Goal: Task Accomplishment & Management: Use online tool/utility

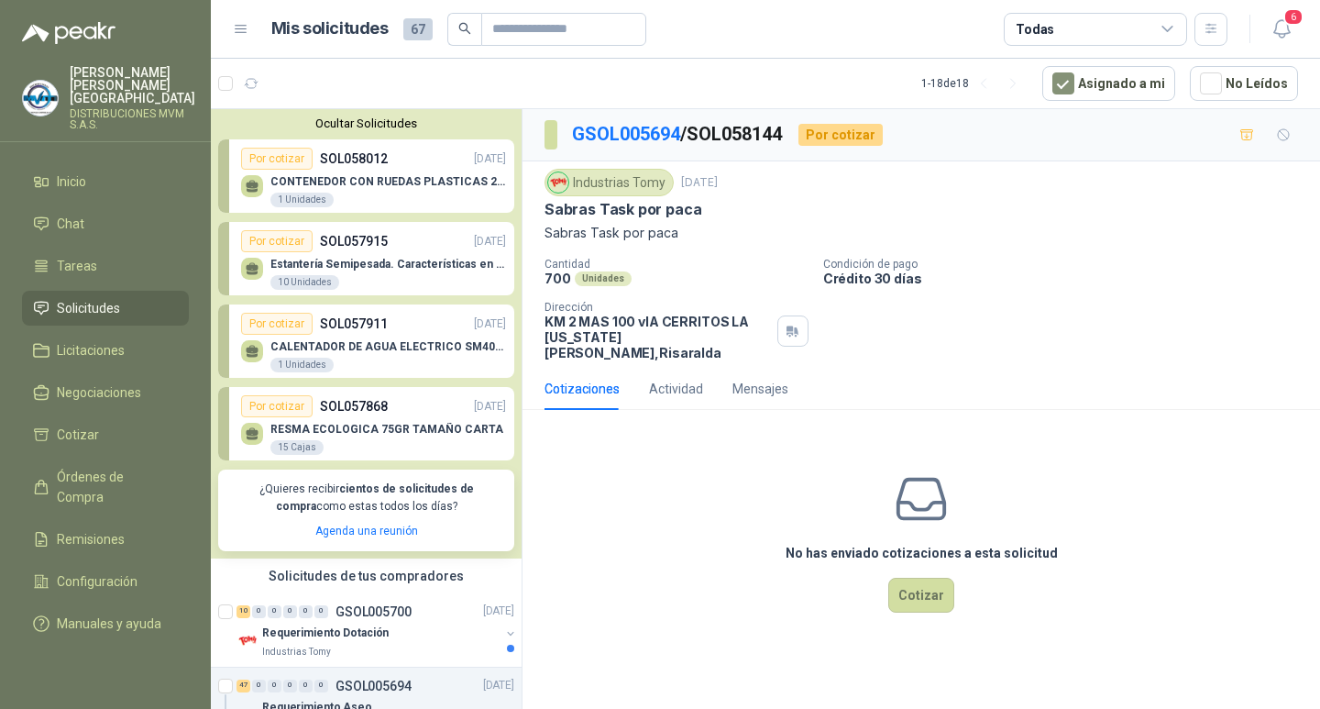
click at [375, 125] on button "Ocultar Solicitudes" at bounding box center [366, 123] width 296 height 14
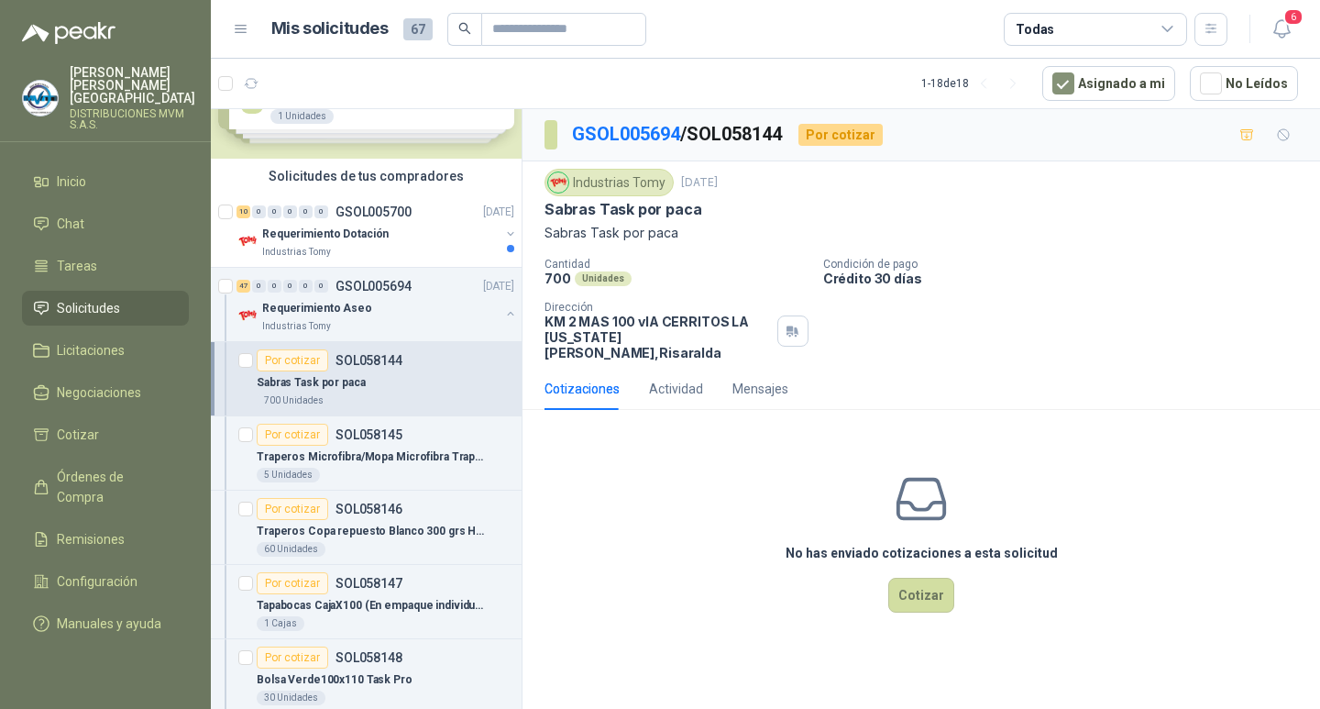
scroll to position [106, 0]
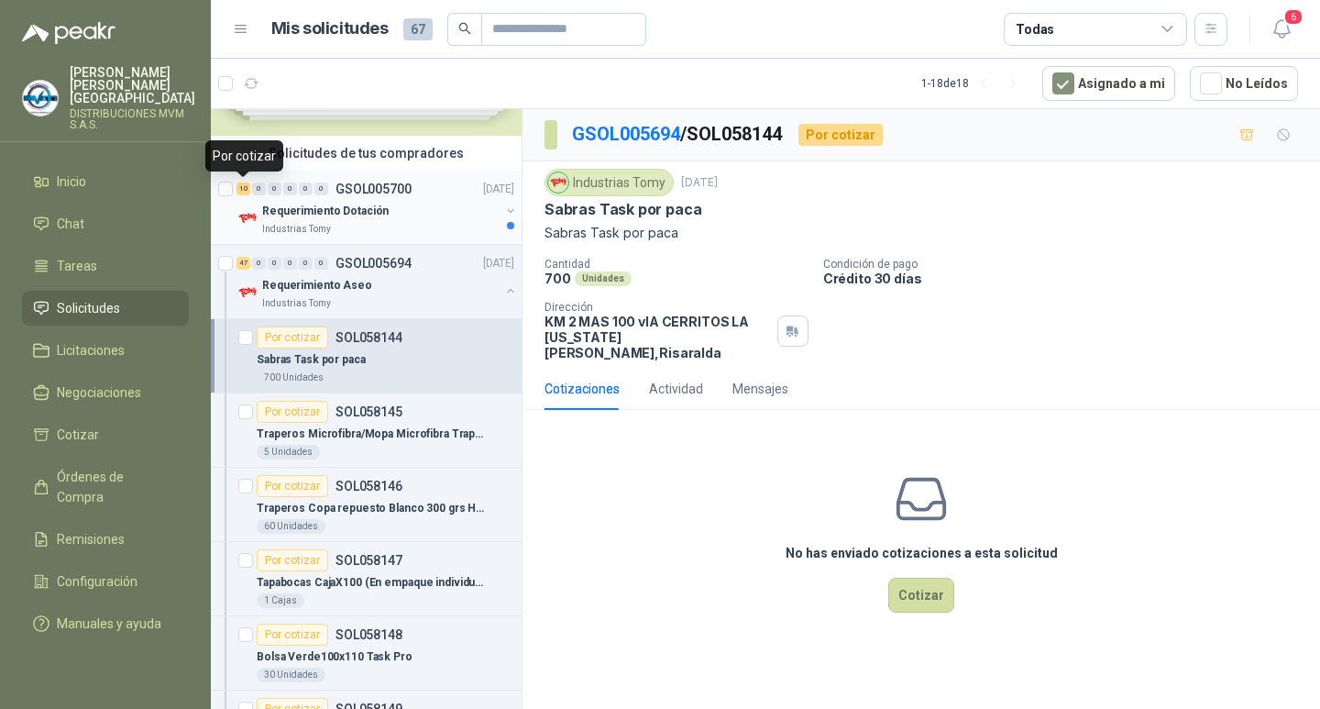
click at [245, 188] on div "10" at bounding box center [244, 188] width 14 height 13
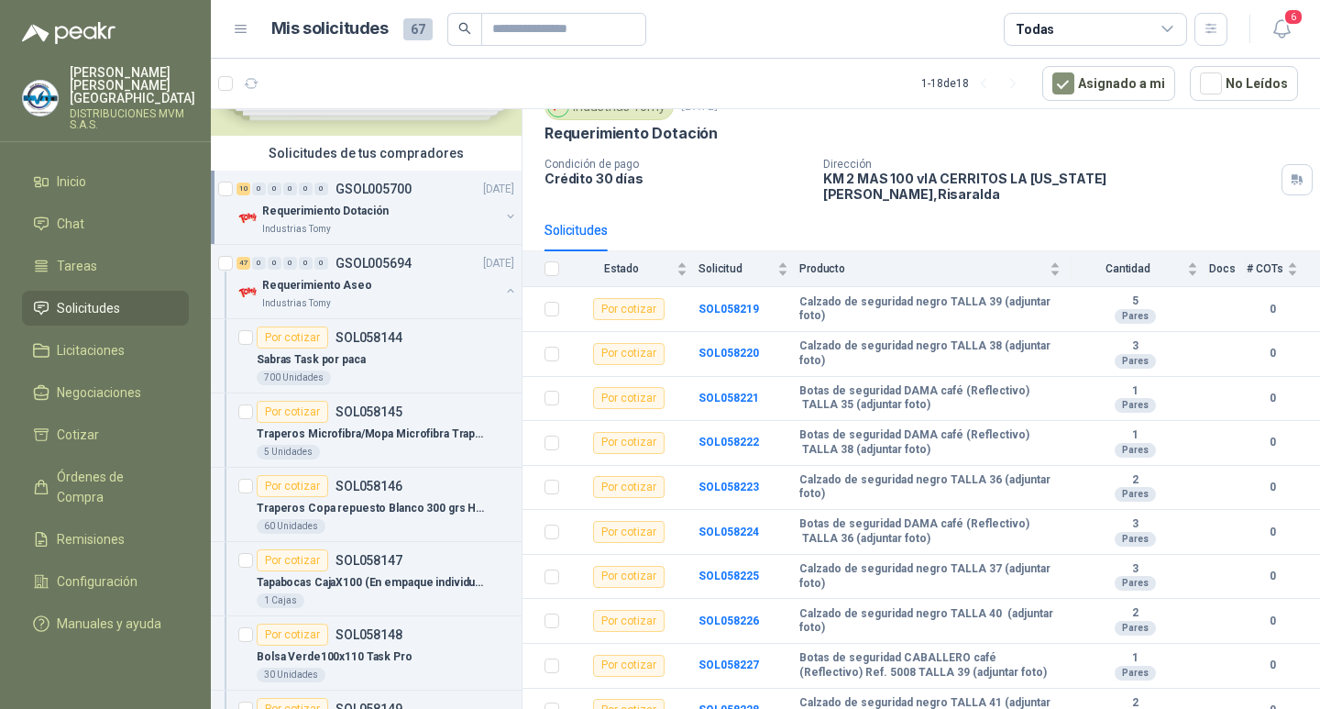
scroll to position [84, 0]
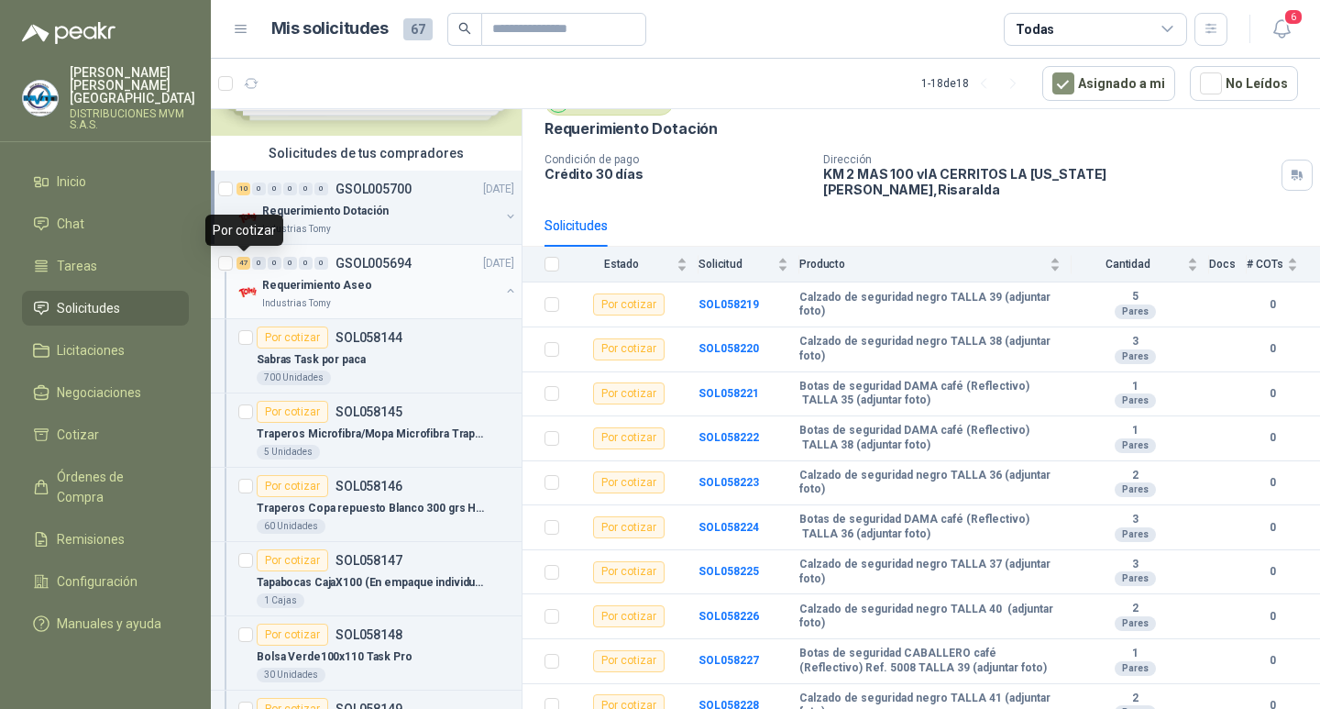
click at [245, 259] on div "47" at bounding box center [244, 263] width 14 height 13
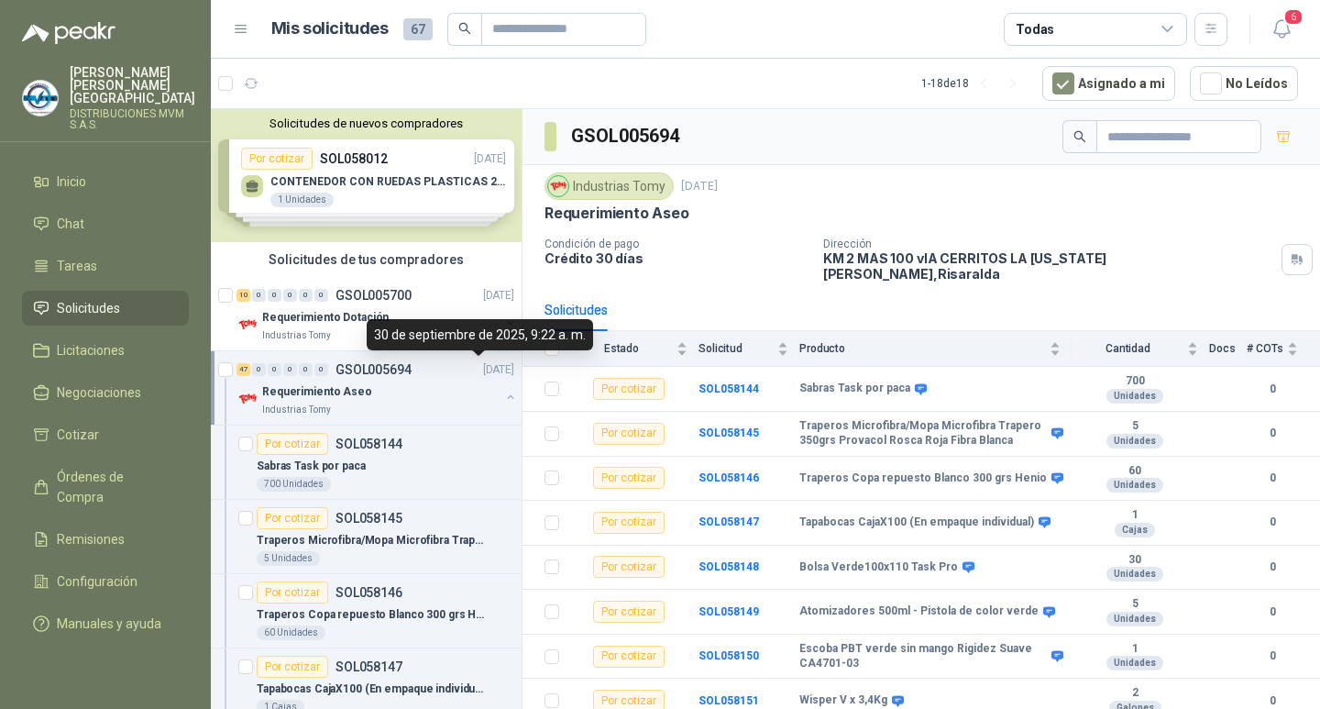
click at [483, 371] on p "[DATE]" at bounding box center [498, 369] width 31 height 17
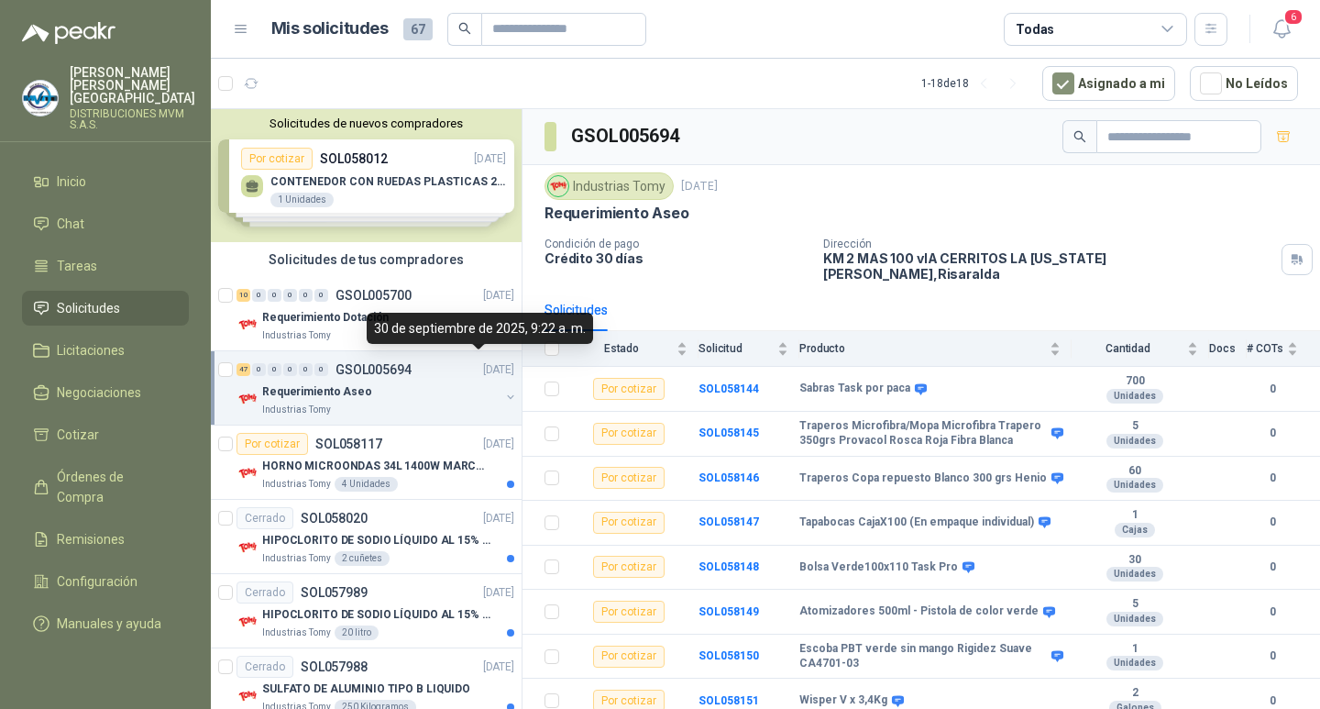
scroll to position [6, 0]
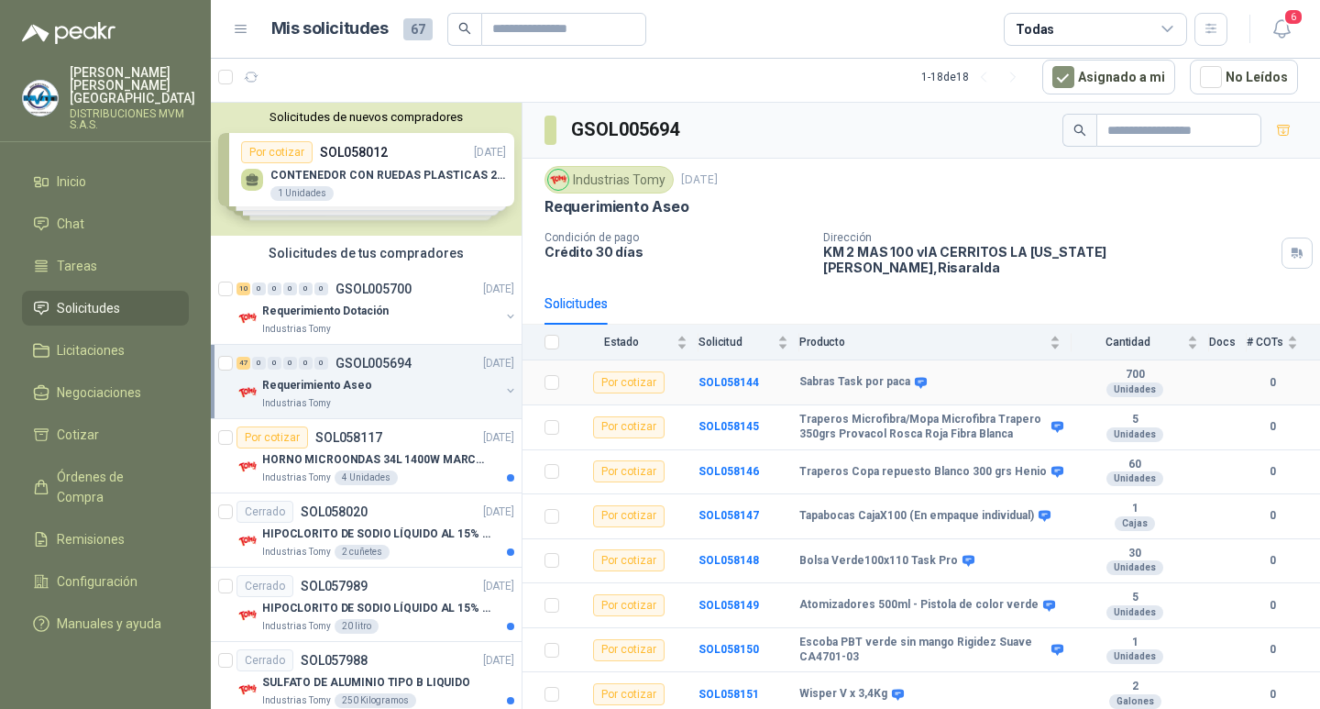
click at [633, 371] on div "Por cotizar" at bounding box center [629, 382] width 72 height 22
click at [714, 376] on b "SOL058144" at bounding box center [729, 382] width 61 height 13
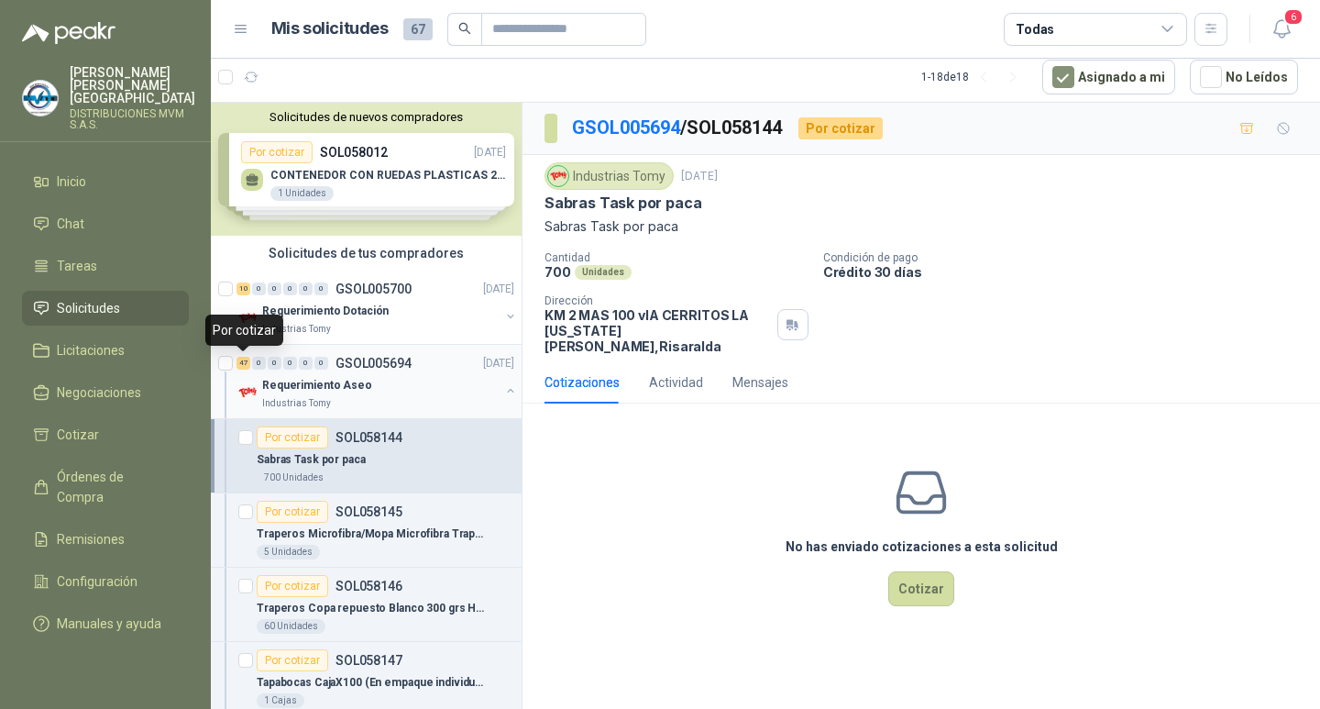
click at [242, 365] on div "47" at bounding box center [244, 363] width 14 height 13
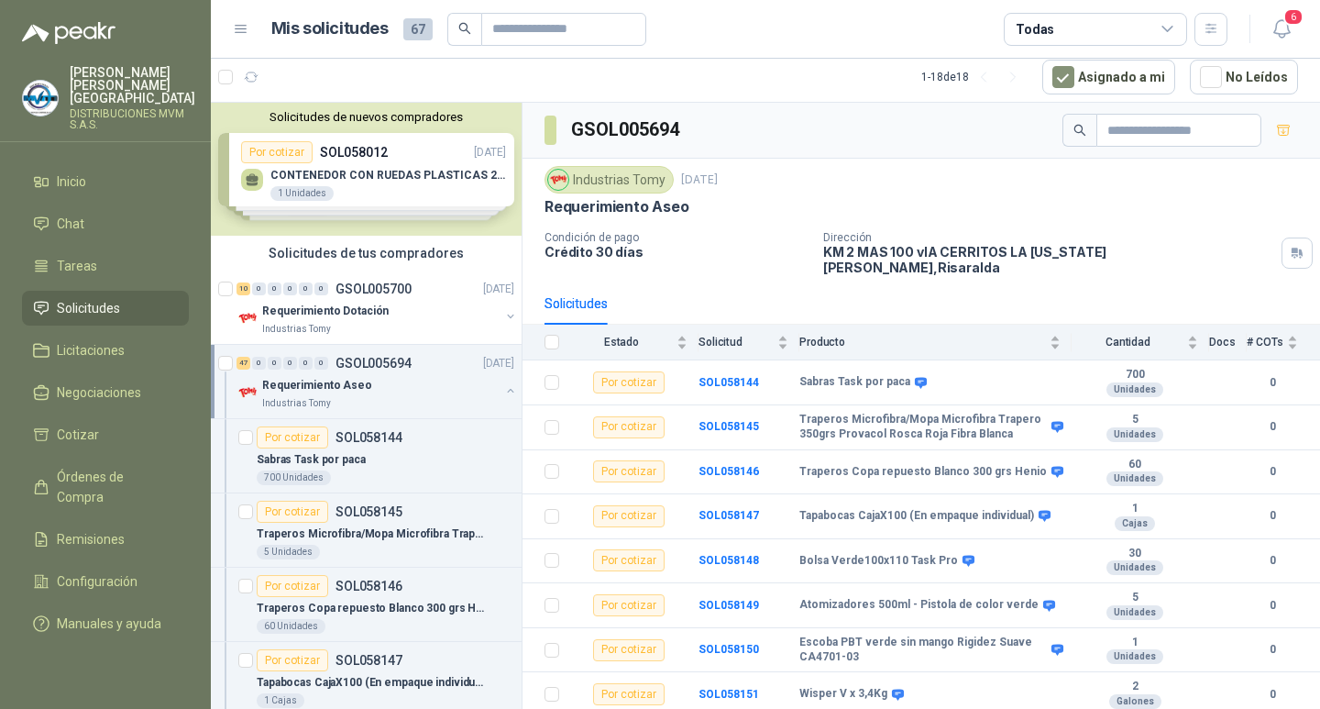
click at [605, 181] on div "Industrias Tomy" at bounding box center [609, 180] width 129 height 28
click at [718, 183] on p "[DATE]" at bounding box center [699, 179] width 37 height 17
click at [617, 256] on p "Crédito 30 días" at bounding box center [677, 252] width 264 height 16
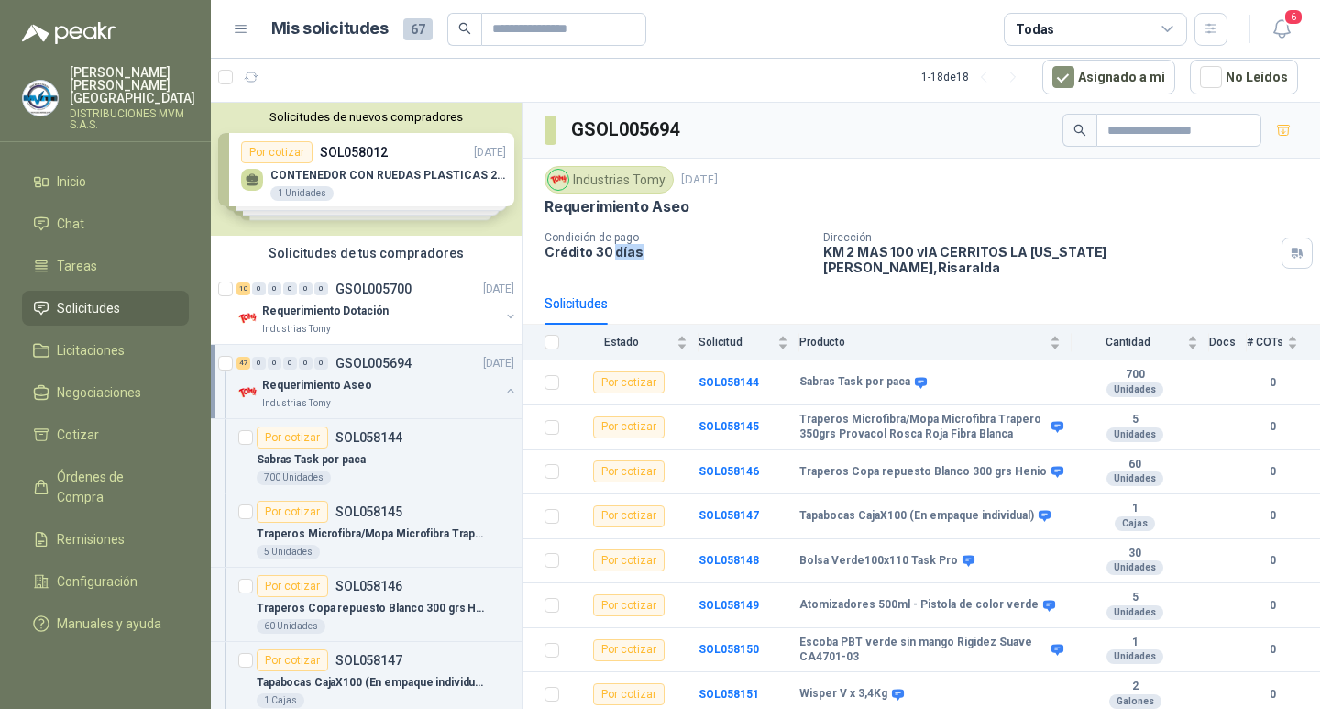
click at [618, 256] on p "Crédito 30 días" at bounding box center [677, 252] width 264 height 16
click at [592, 293] on div "Solicitudes" at bounding box center [576, 303] width 63 height 20
click at [503, 388] on button "button" at bounding box center [510, 390] width 15 height 15
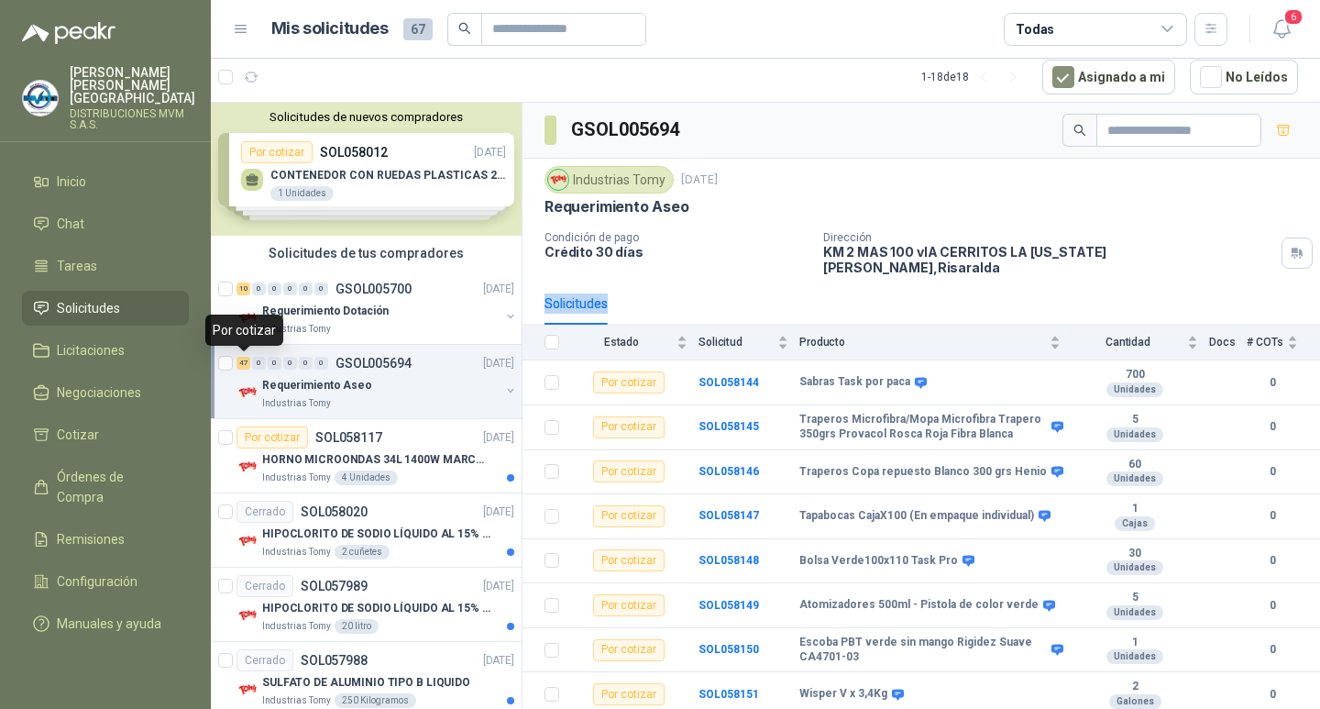
click at [241, 363] on div "47" at bounding box center [244, 363] width 14 height 13
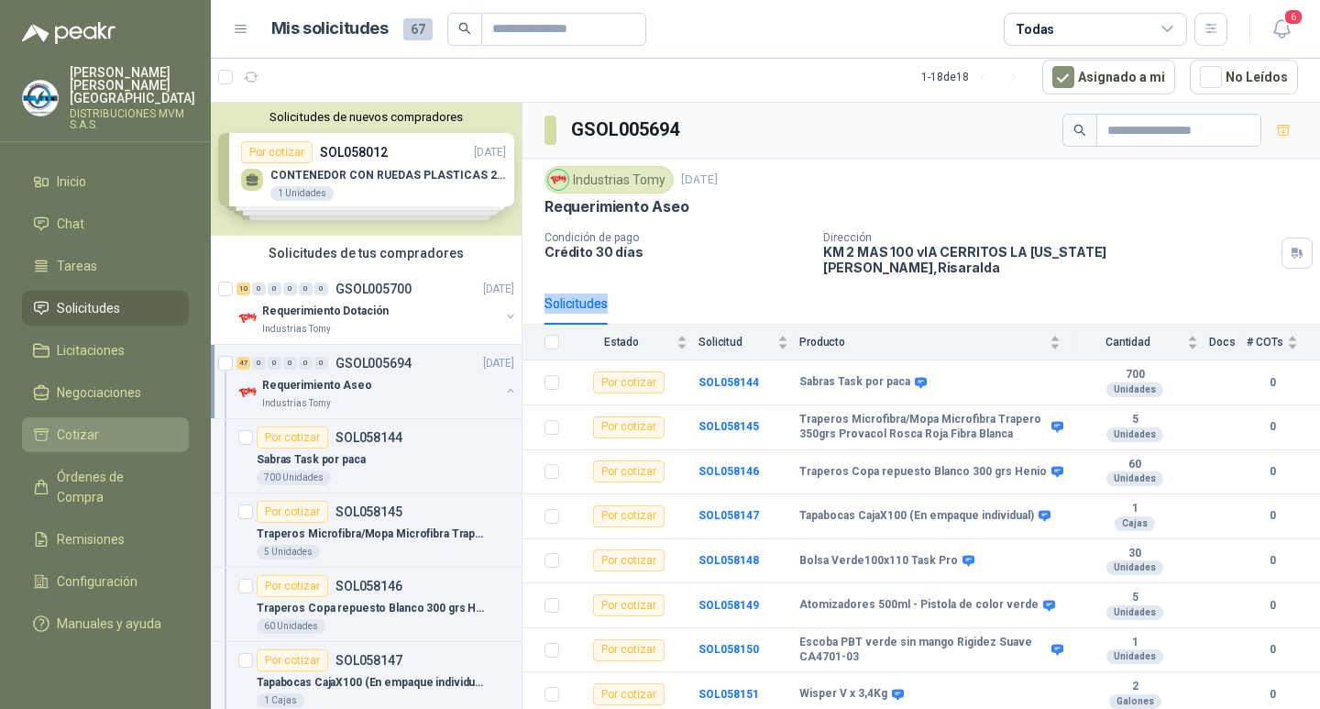
click at [122, 424] on li "Cotizar" at bounding box center [105, 434] width 145 height 20
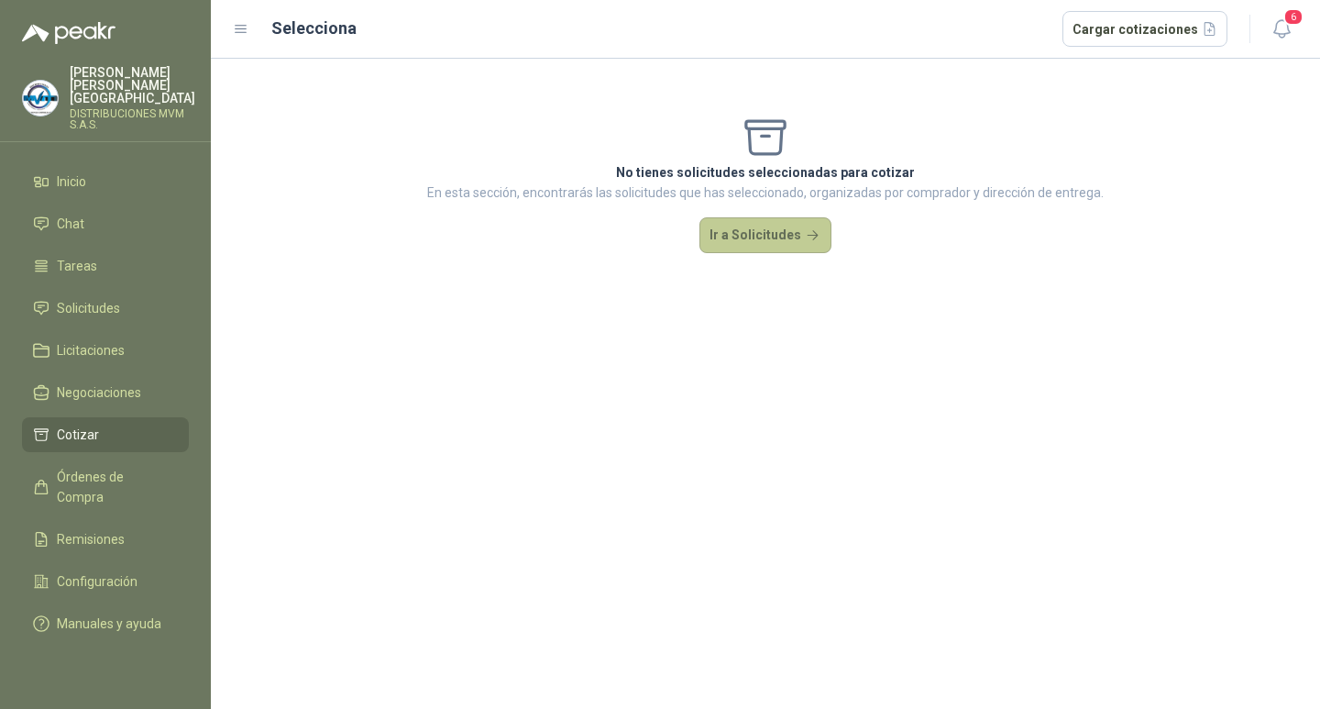
click at [754, 239] on button "Ir a Solicitudes" at bounding box center [766, 235] width 132 height 37
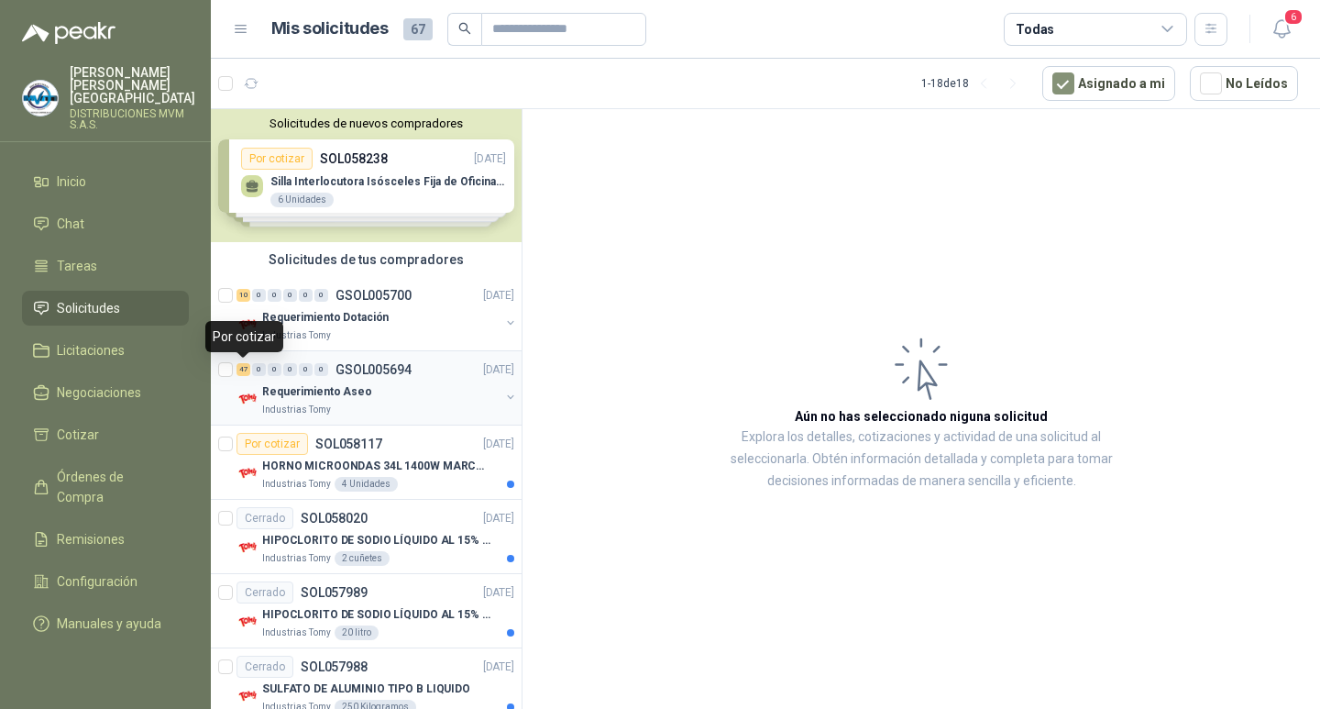
click at [245, 370] on div "47" at bounding box center [244, 369] width 14 height 13
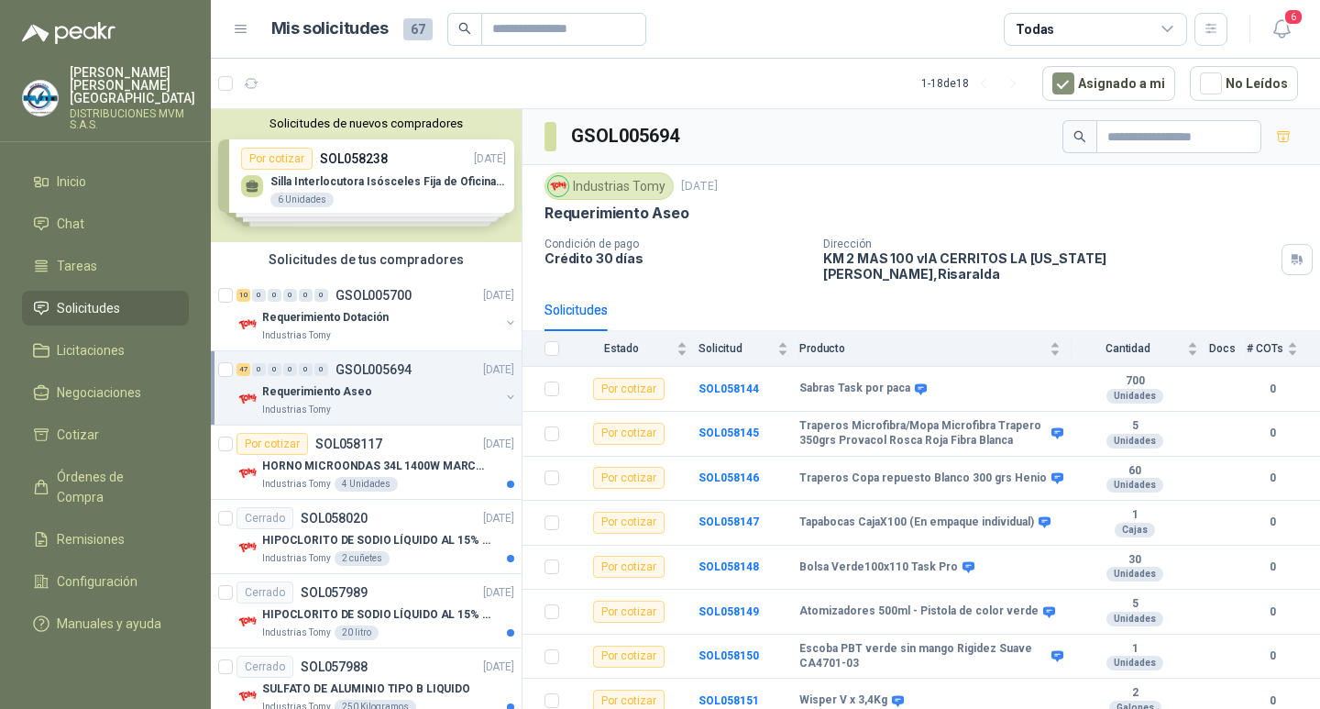
click at [557, 187] on img at bounding box center [558, 186] width 20 height 20
click at [565, 300] on div "Solicitudes" at bounding box center [576, 310] width 63 height 20
click at [611, 342] on span "Estado" at bounding box center [621, 348] width 103 height 13
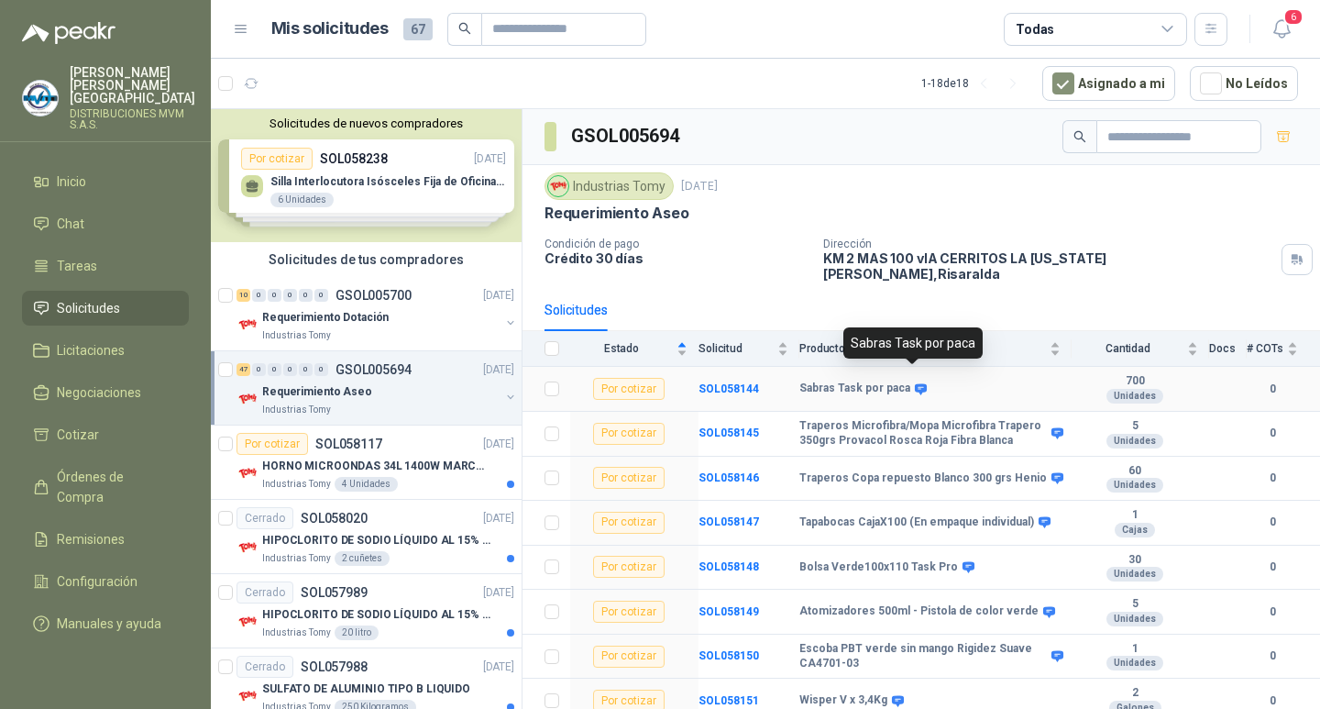
click at [914, 382] on icon at bounding box center [921, 389] width 14 height 14
click at [915, 383] on icon at bounding box center [921, 388] width 12 height 11
click at [733, 382] on b "SOL058144" at bounding box center [729, 388] width 61 height 13
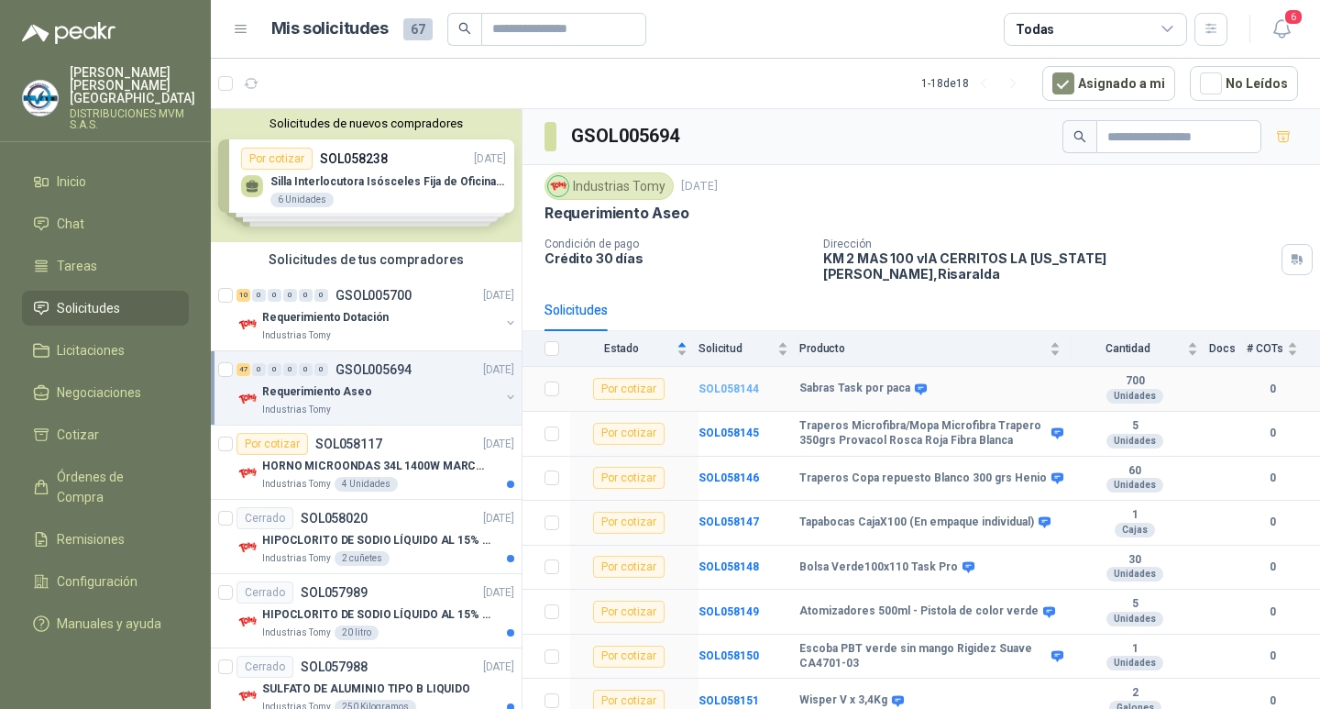
click at [733, 382] on b "SOL058144" at bounding box center [729, 388] width 61 height 13
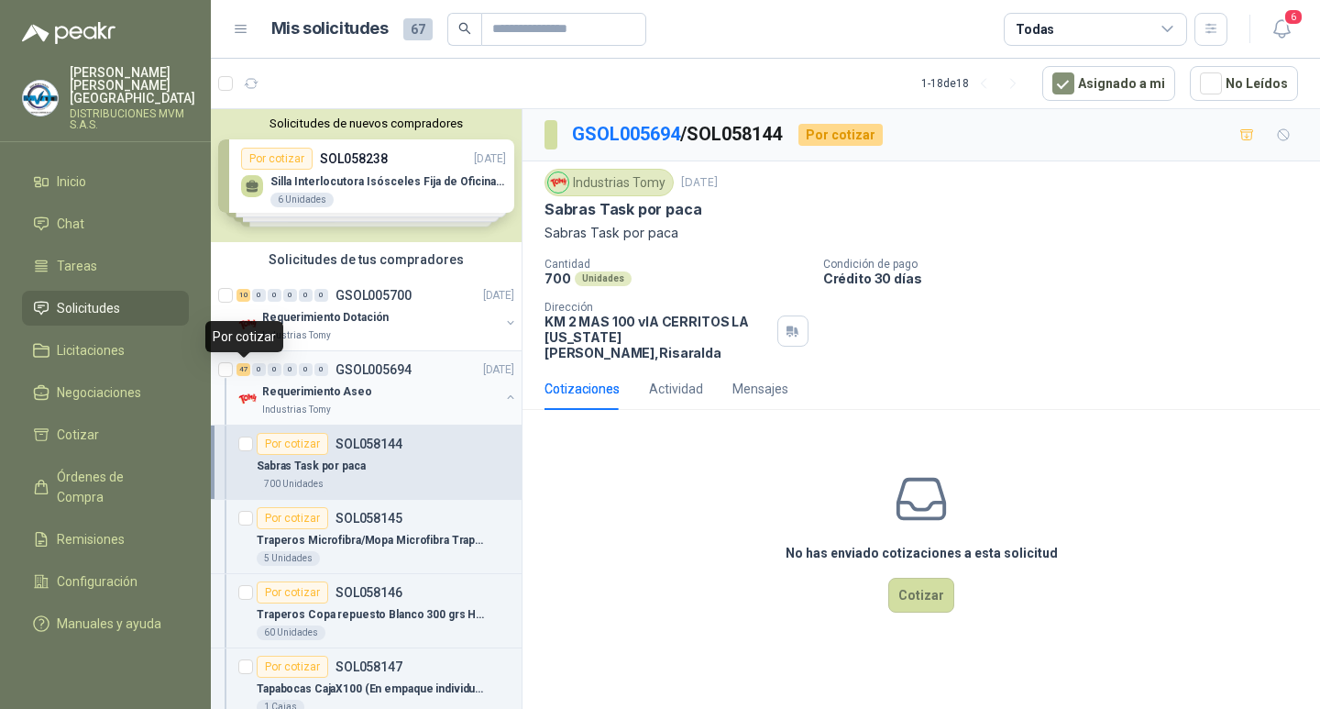
click at [245, 375] on div "47" at bounding box center [244, 369] width 14 height 13
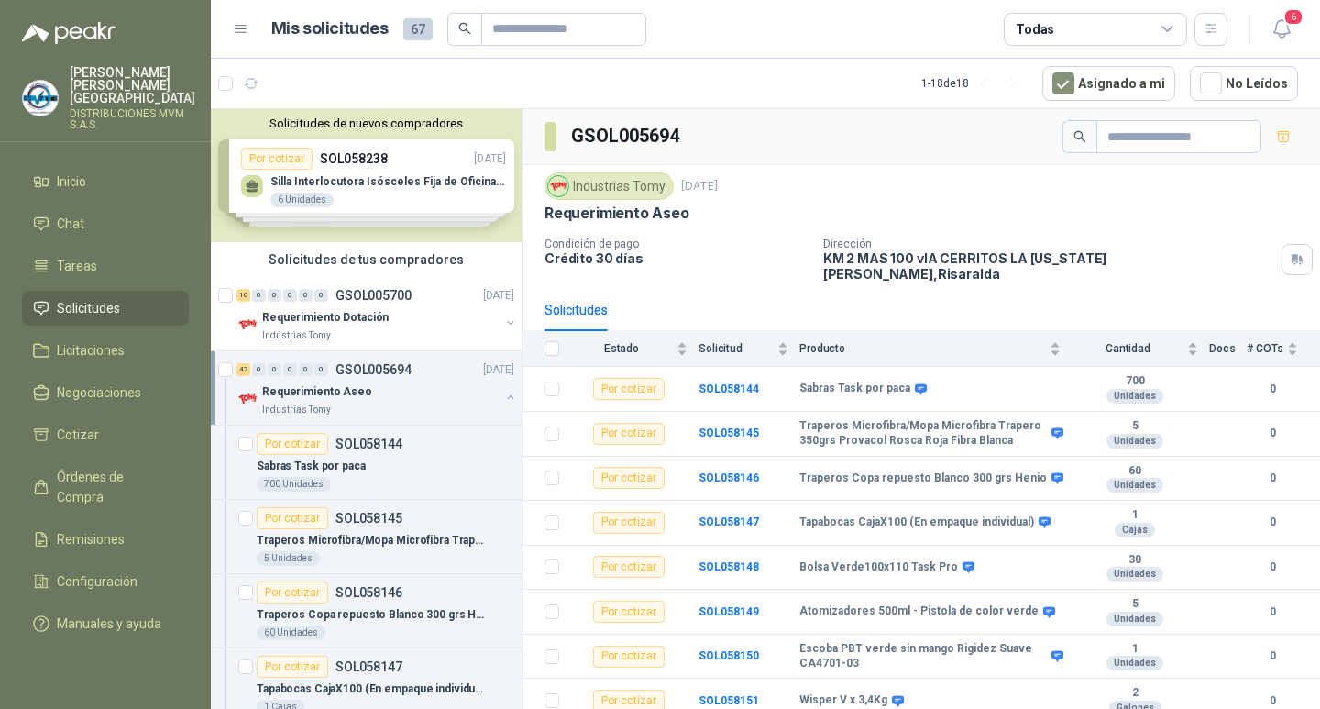
click at [551, 138] on span at bounding box center [551, 136] width 12 height 29
click at [550, 138] on span at bounding box center [551, 136] width 12 height 29
click at [635, 135] on h3 "GSOL005694" at bounding box center [626, 136] width 111 height 28
click at [778, 126] on div "GSOL005694" at bounding box center [922, 137] width 798 height 56
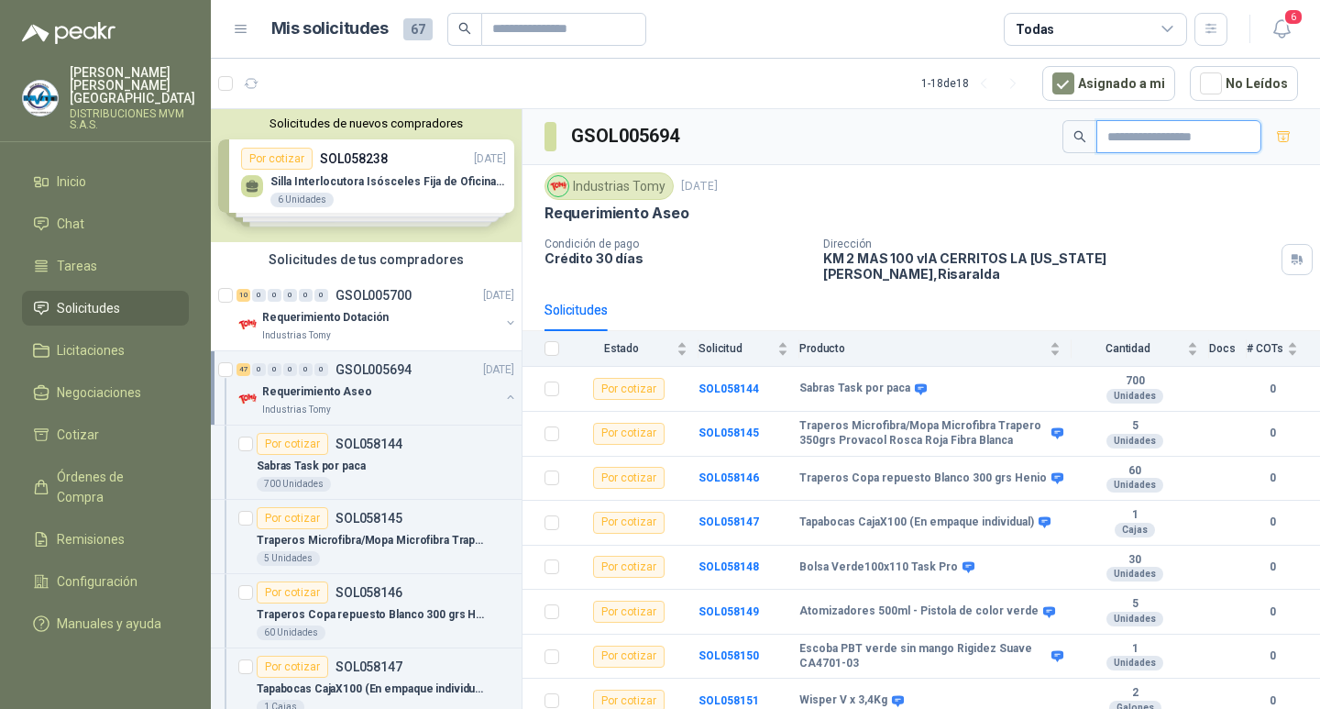
click at [1186, 133] on input "text" at bounding box center [1171, 136] width 128 height 31
click at [325, 413] on p "Industrias Tomy" at bounding box center [296, 409] width 69 height 15
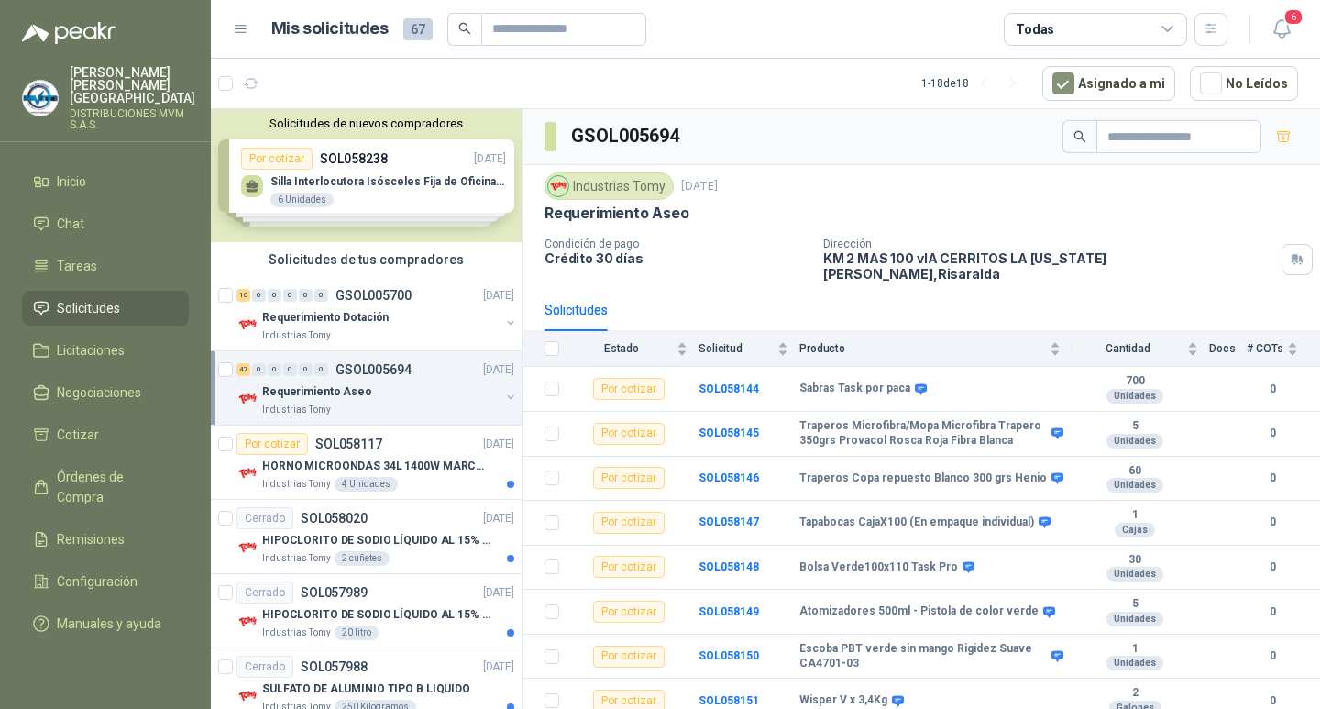
scroll to position [6, 0]
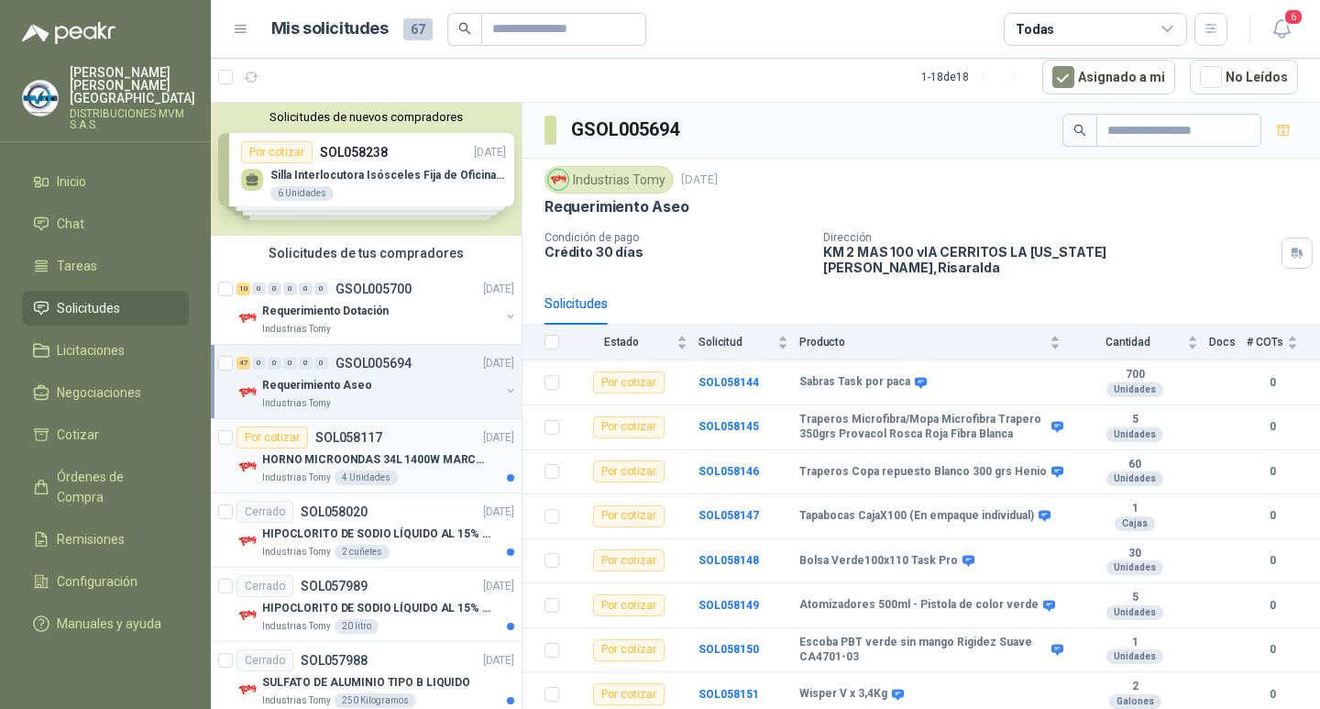
click at [507, 479] on div at bounding box center [510, 477] width 7 height 7
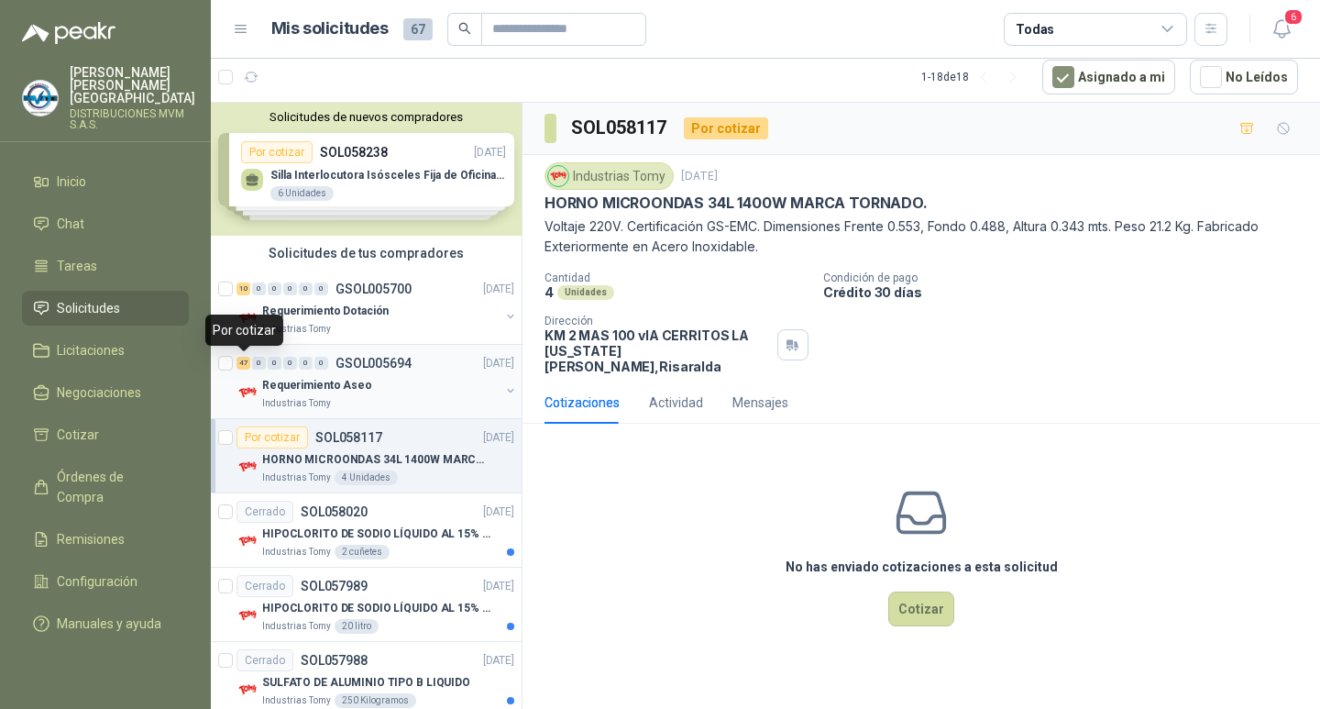
click at [243, 364] on div "47" at bounding box center [244, 363] width 14 height 13
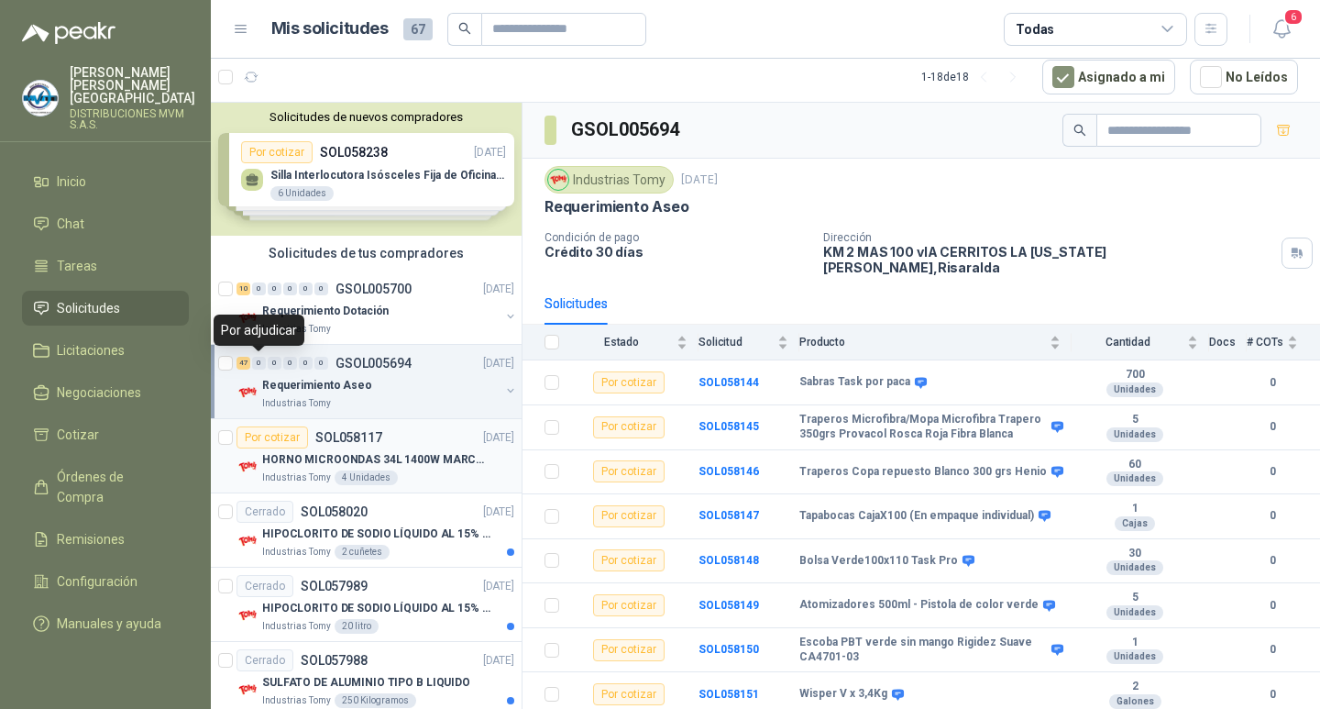
click at [258, 362] on div "0" at bounding box center [259, 363] width 14 height 13
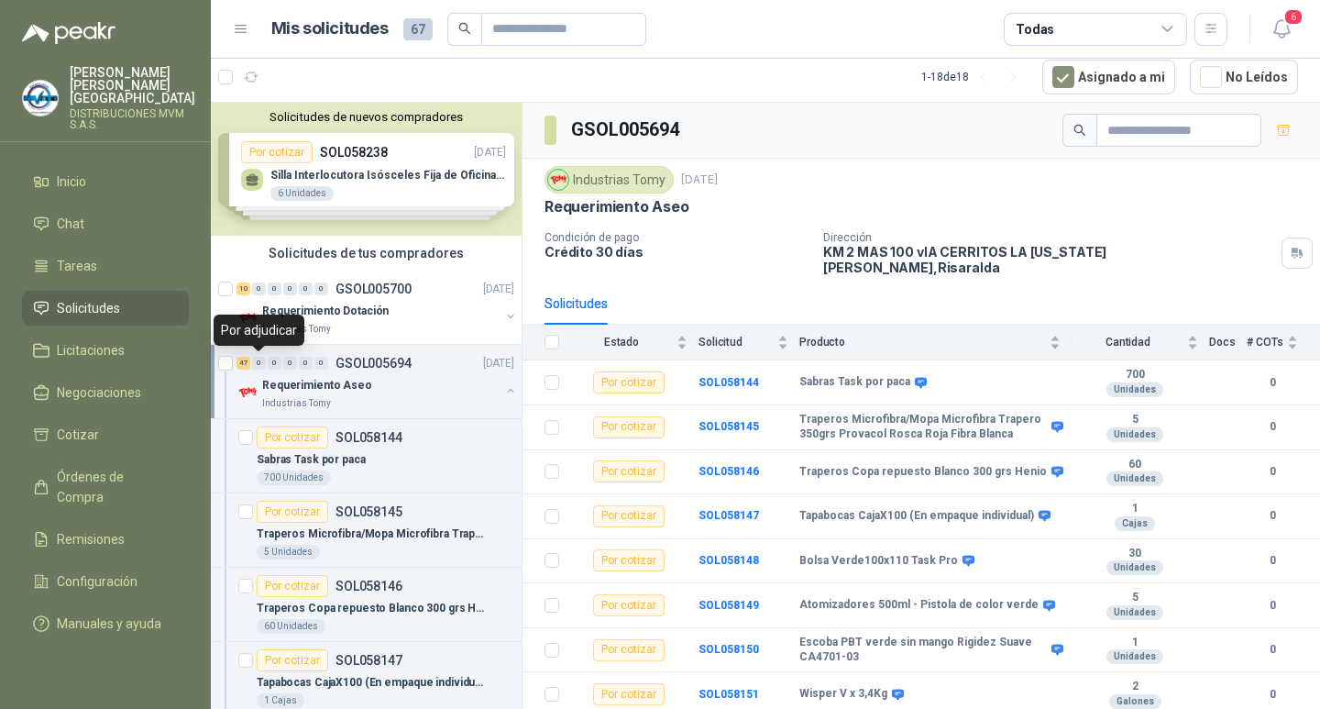
click at [259, 362] on div "0" at bounding box center [259, 363] width 14 height 13
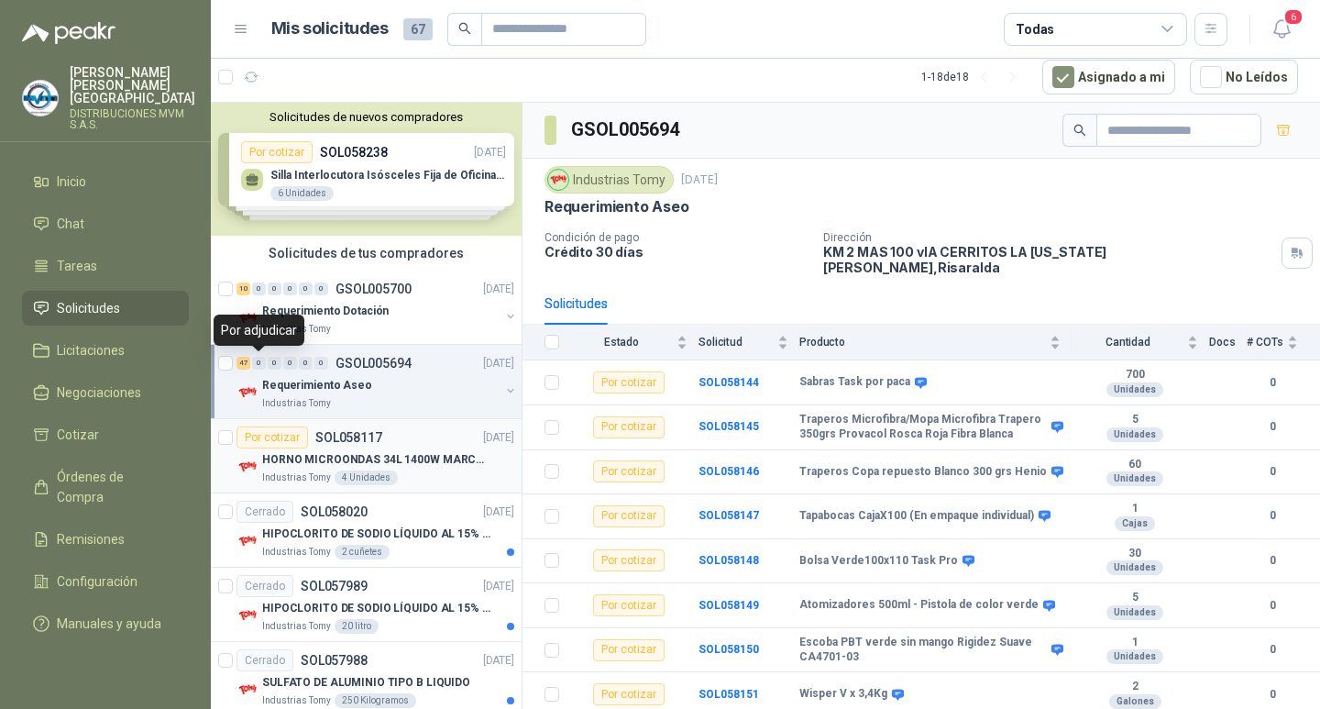
click at [259, 362] on div "0" at bounding box center [259, 363] width 14 height 13
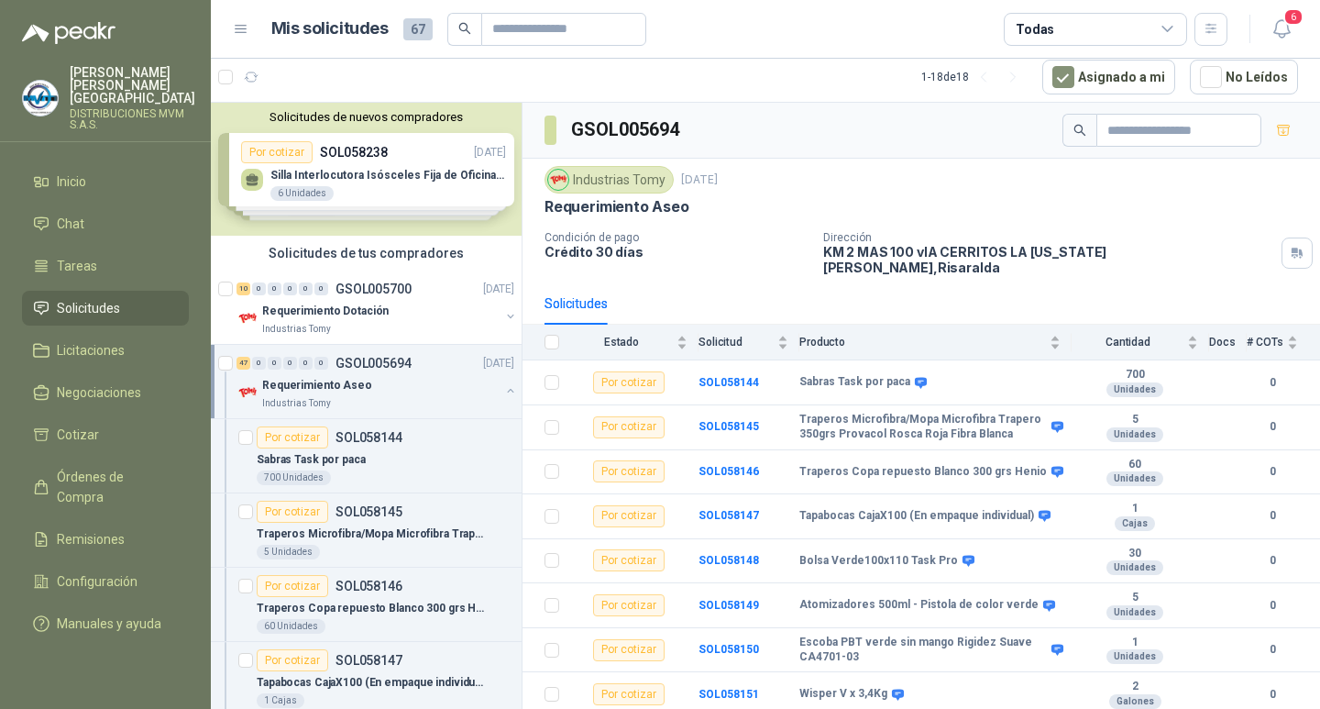
click at [358, 364] on p "GSOL005694" at bounding box center [374, 363] width 76 height 13
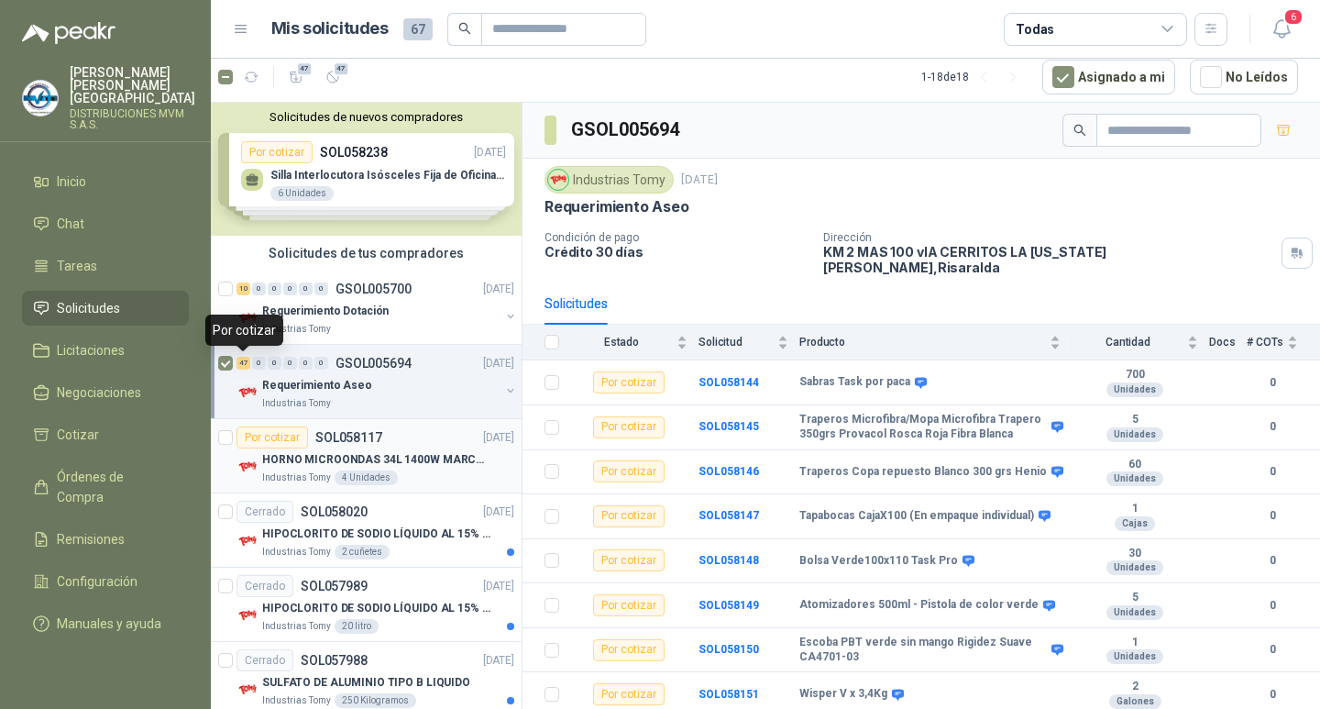
click at [243, 362] on div "47" at bounding box center [244, 363] width 14 height 13
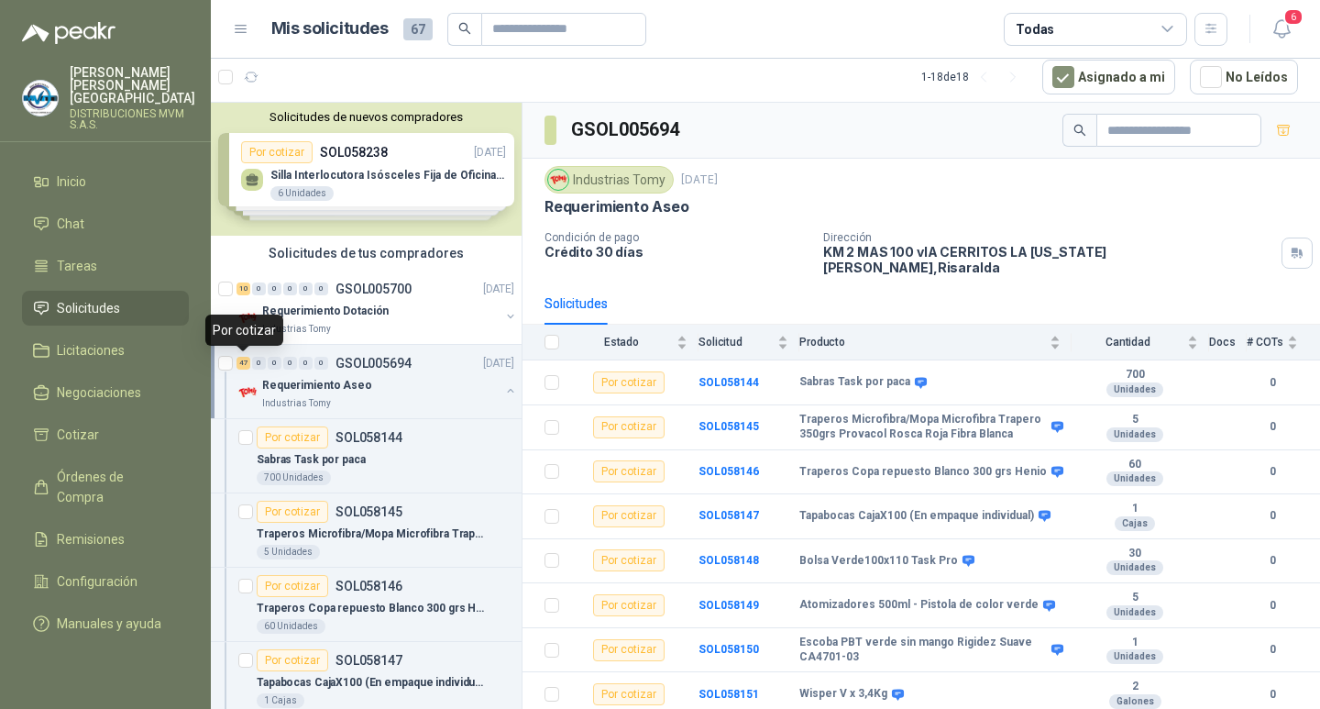
click at [247, 365] on div "47" at bounding box center [244, 363] width 14 height 13
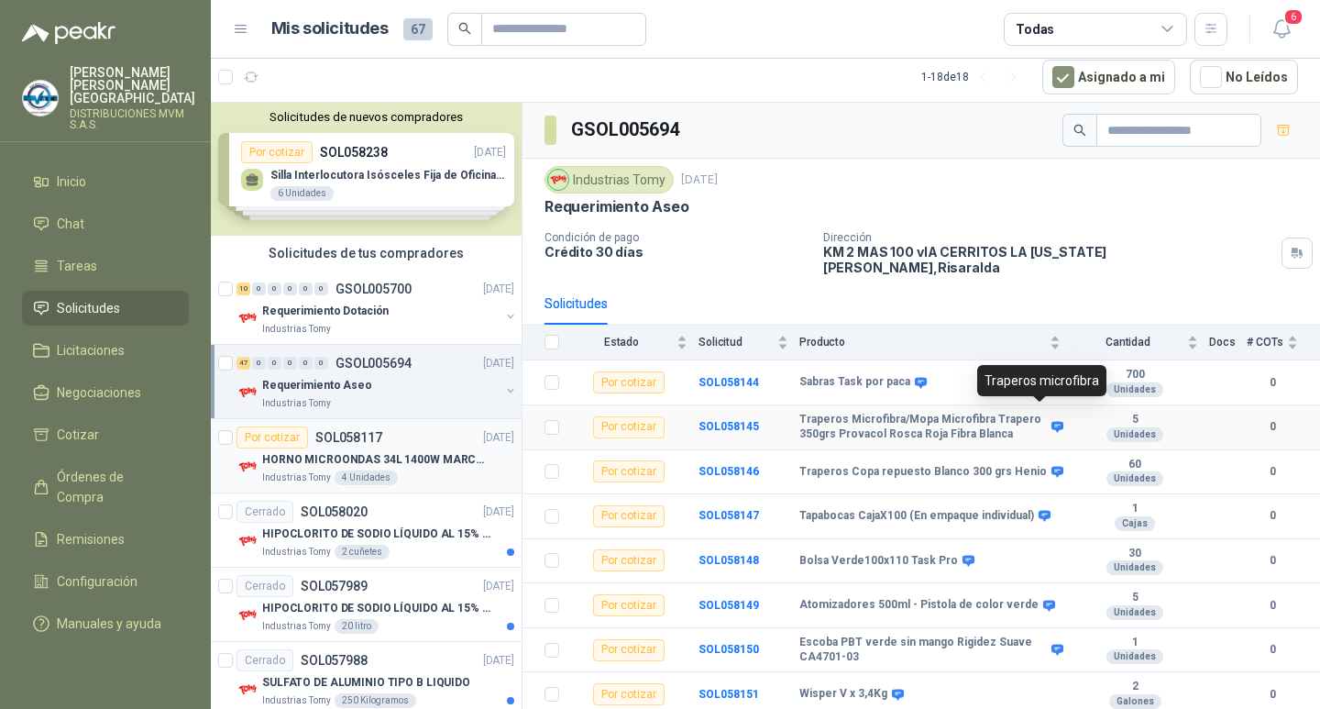
click at [1052, 422] on icon at bounding box center [1058, 427] width 12 height 11
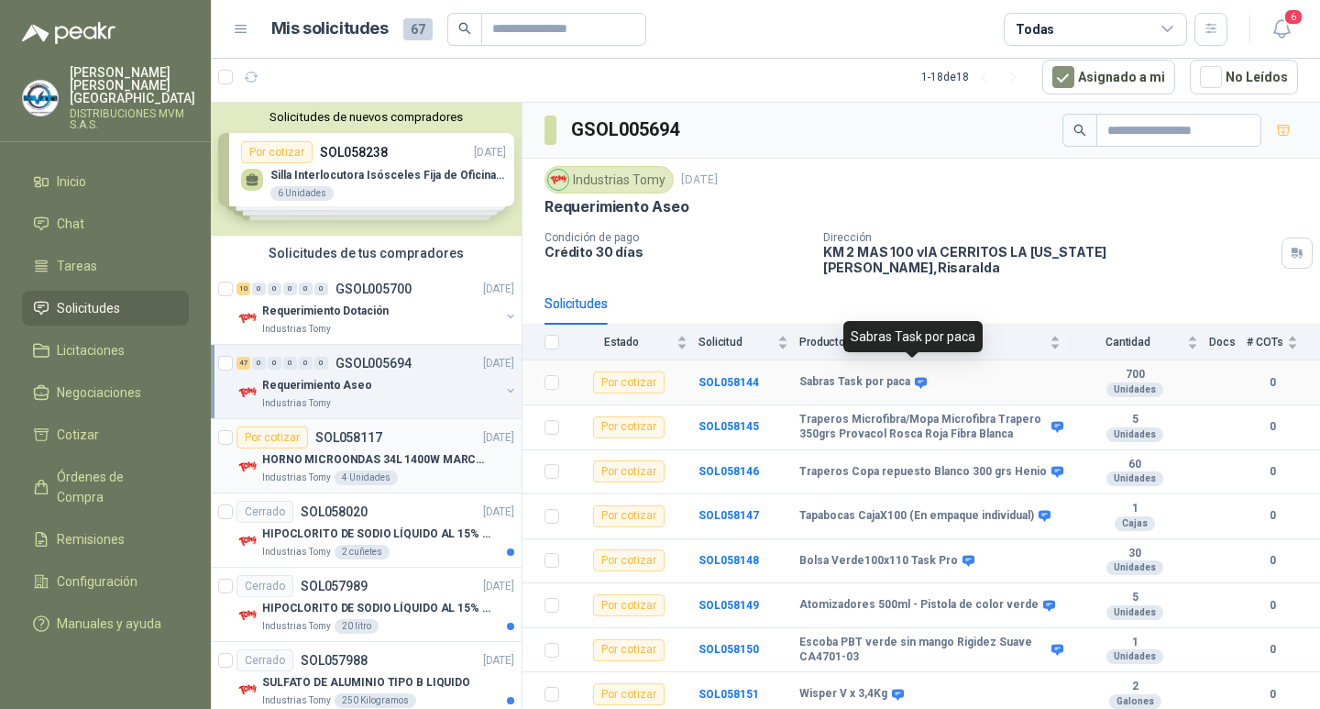
click at [915, 376] on icon at bounding box center [921, 383] width 14 height 14
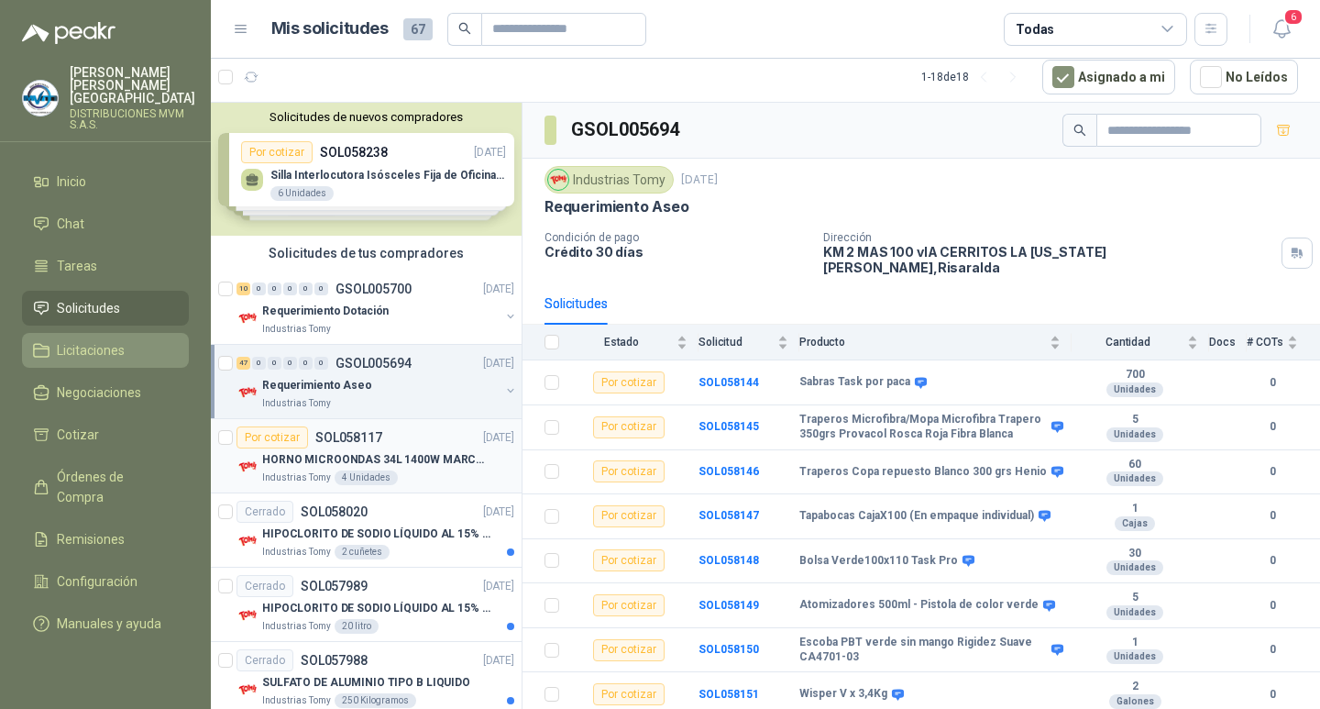
click at [87, 340] on span "Licitaciones" at bounding box center [91, 350] width 68 height 20
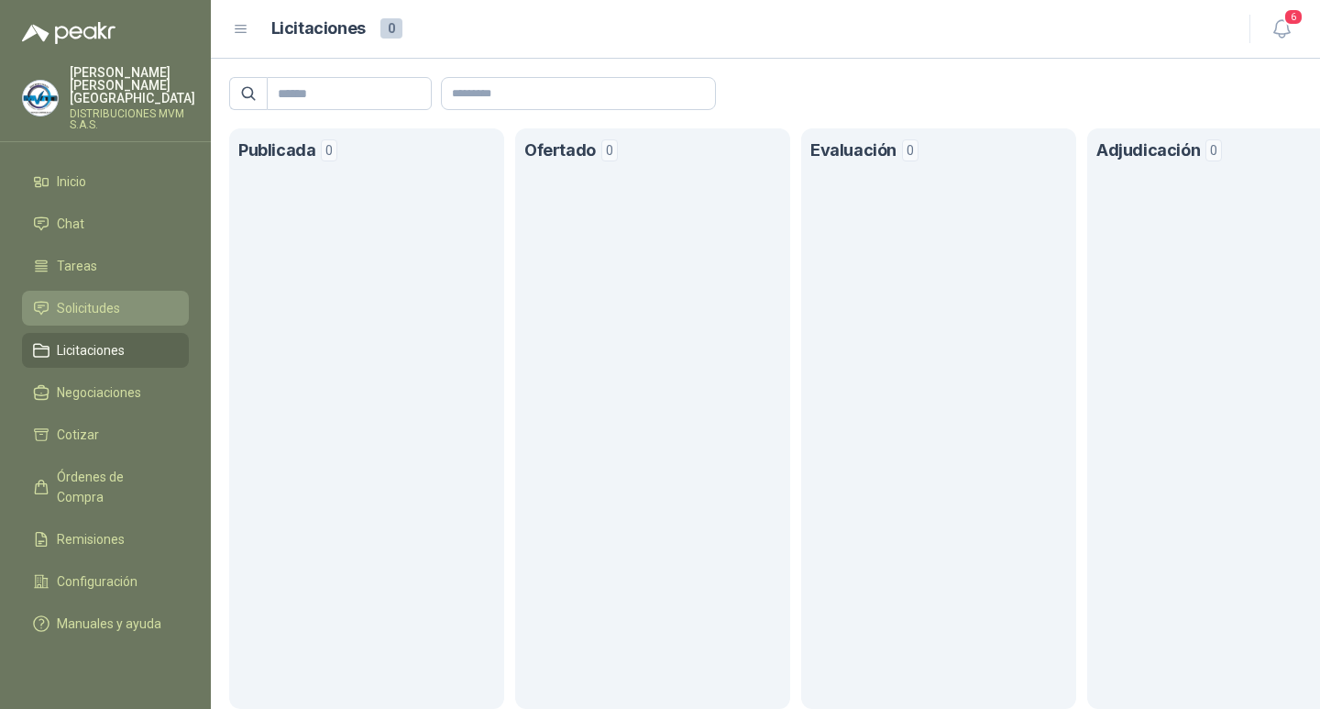
click at [87, 298] on span "Solicitudes" at bounding box center [88, 308] width 63 height 20
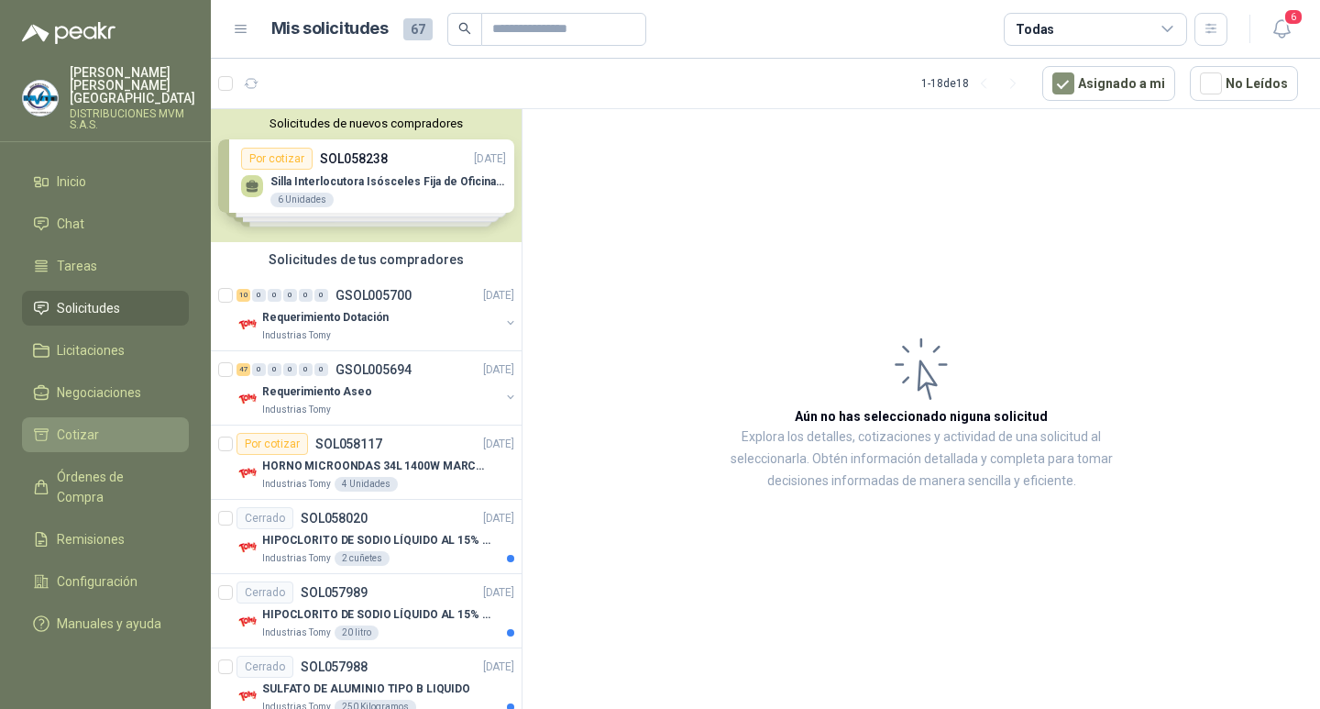
click at [85, 424] on span "Cotizar" at bounding box center [78, 434] width 42 height 20
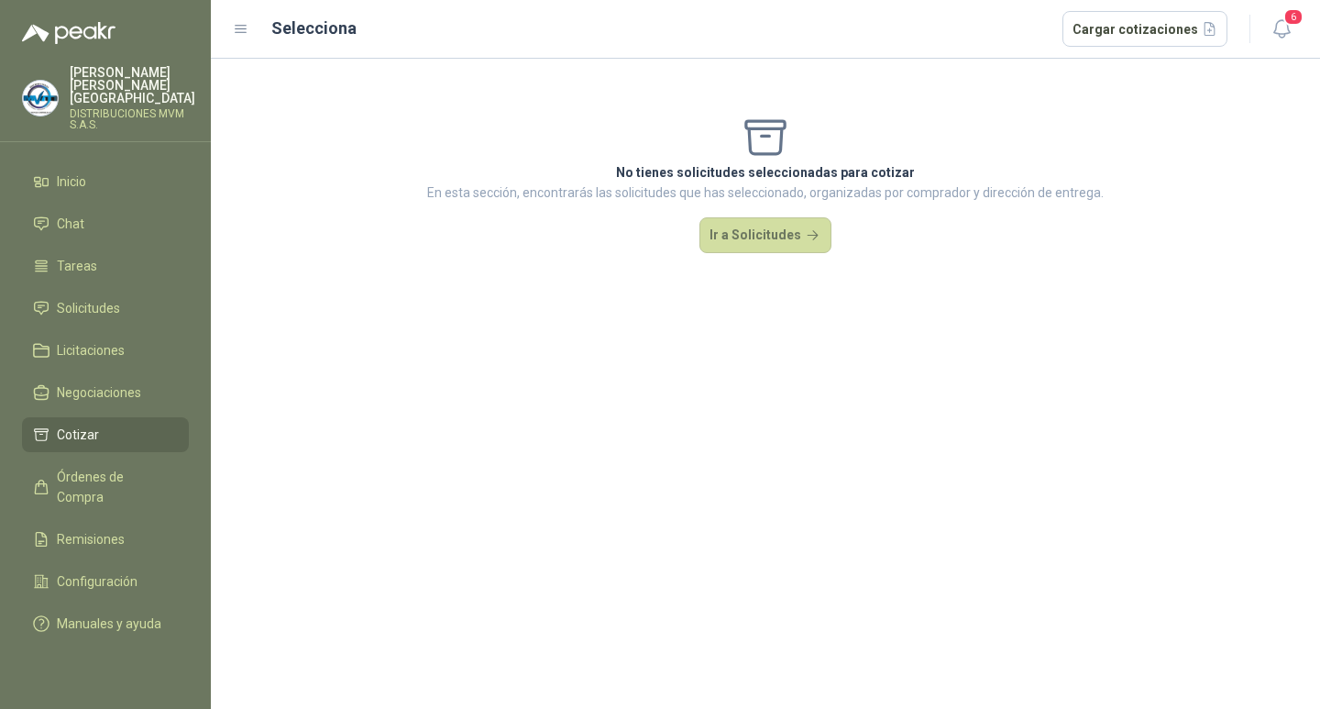
click at [85, 424] on span "Cotizar" at bounding box center [78, 434] width 42 height 20
click at [764, 227] on button "Ir a Solicitudes" at bounding box center [766, 235] width 132 height 37
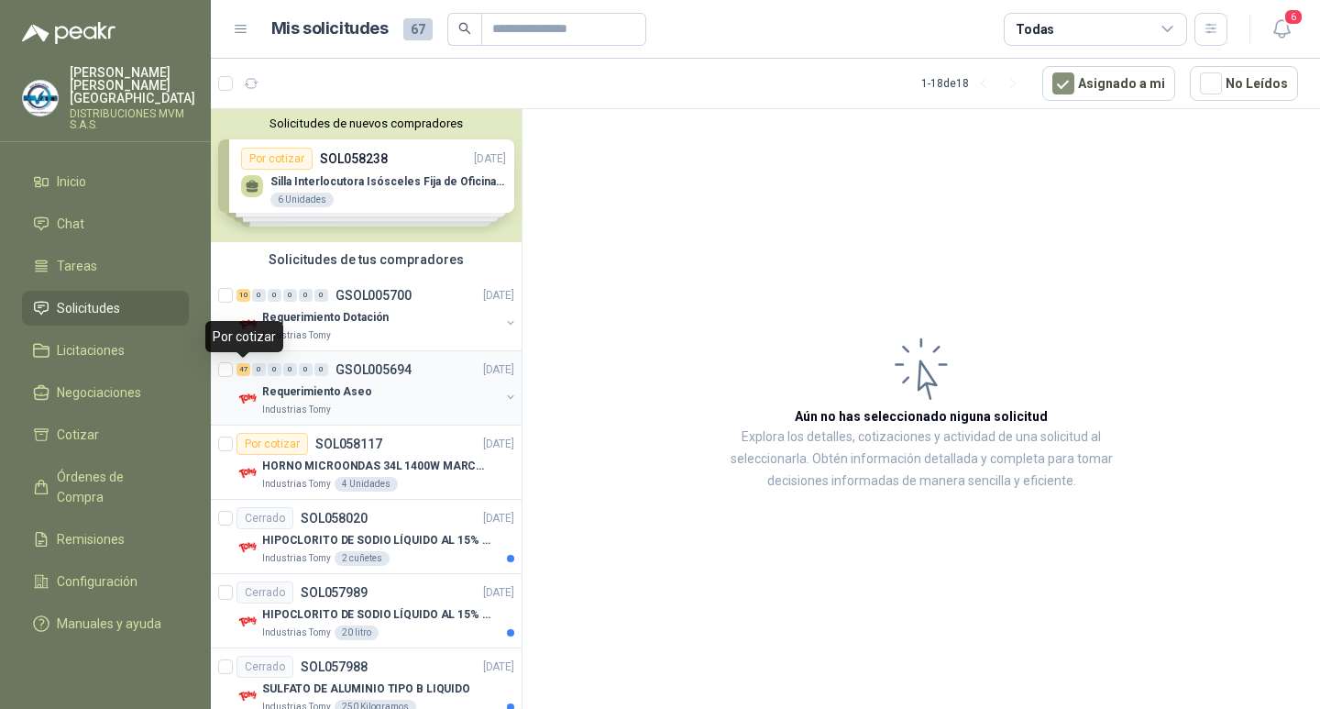
click at [248, 369] on div "47" at bounding box center [244, 369] width 14 height 13
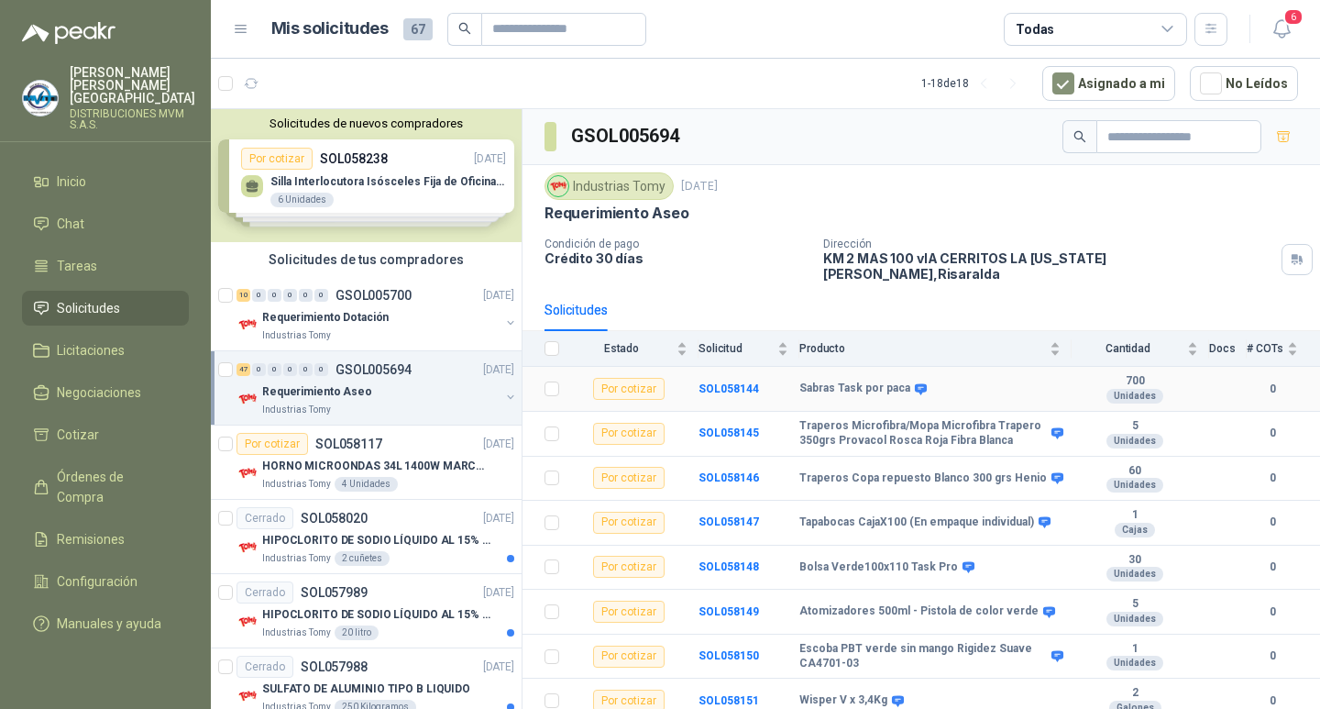
click at [649, 378] on div "Por cotizar" at bounding box center [629, 389] width 72 height 22
click at [660, 378] on div "Por cotizar" at bounding box center [629, 389] width 72 height 22
click at [722, 382] on b "SOL058144" at bounding box center [729, 388] width 61 height 13
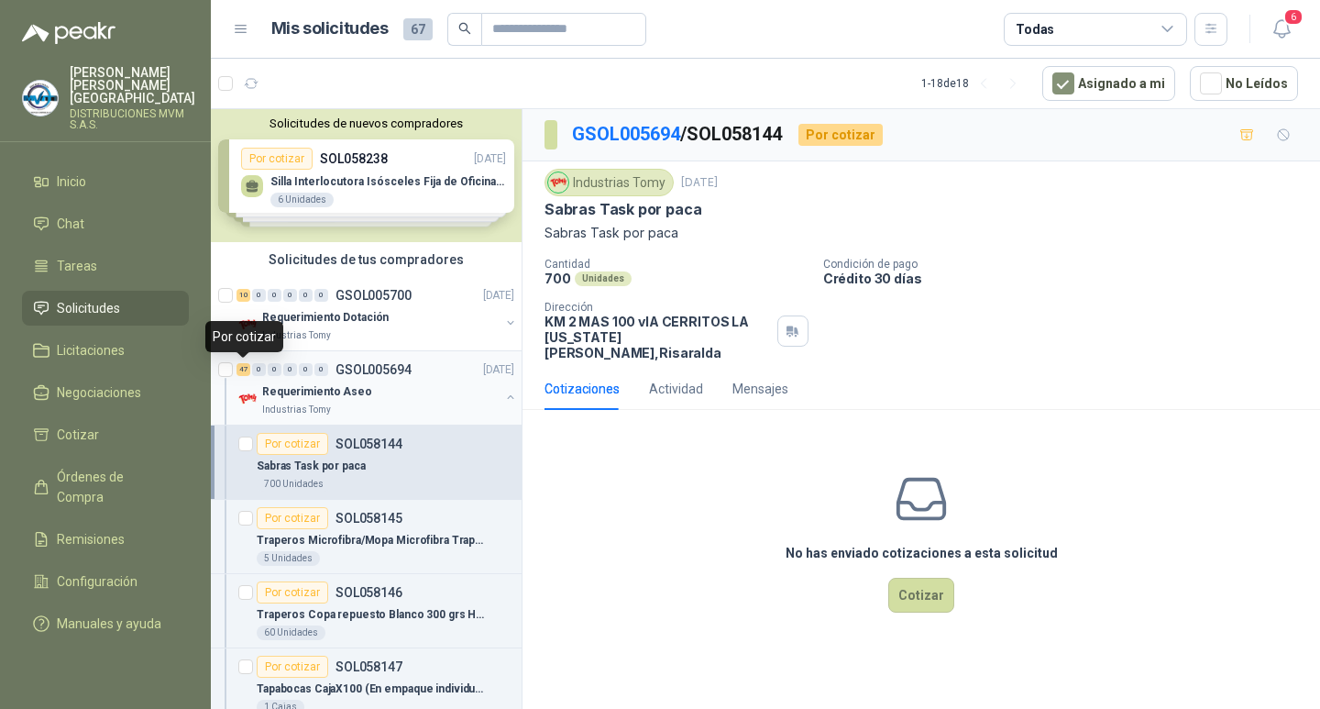
click at [242, 369] on div "47" at bounding box center [244, 369] width 14 height 13
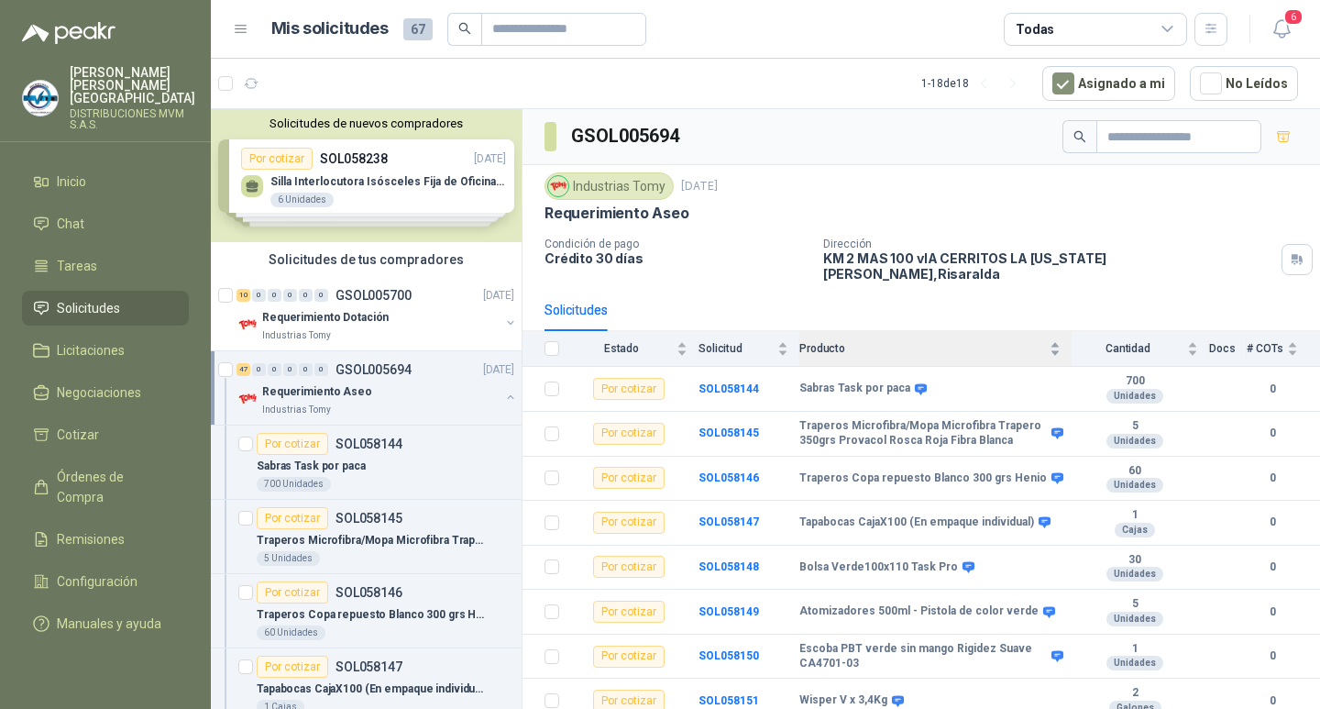
click at [1041, 340] on div "Producto" at bounding box center [929, 348] width 261 height 18
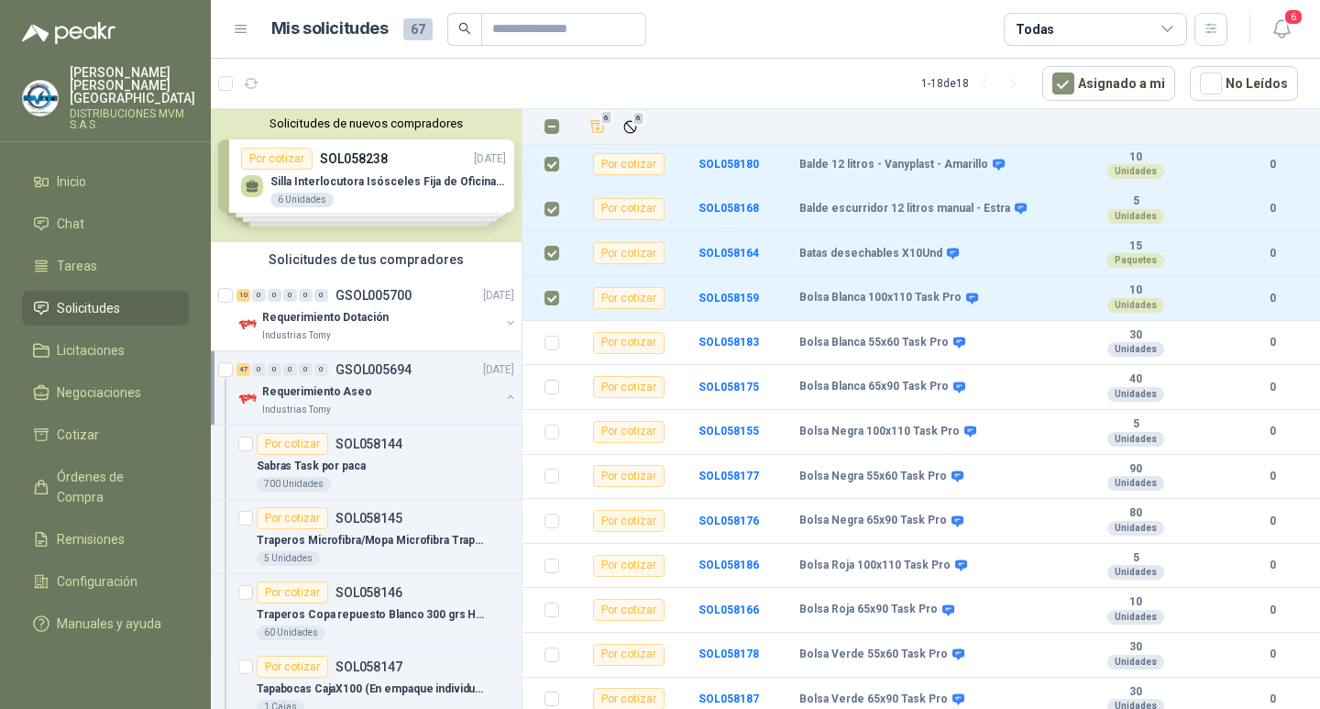
scroll to position [348, 0]
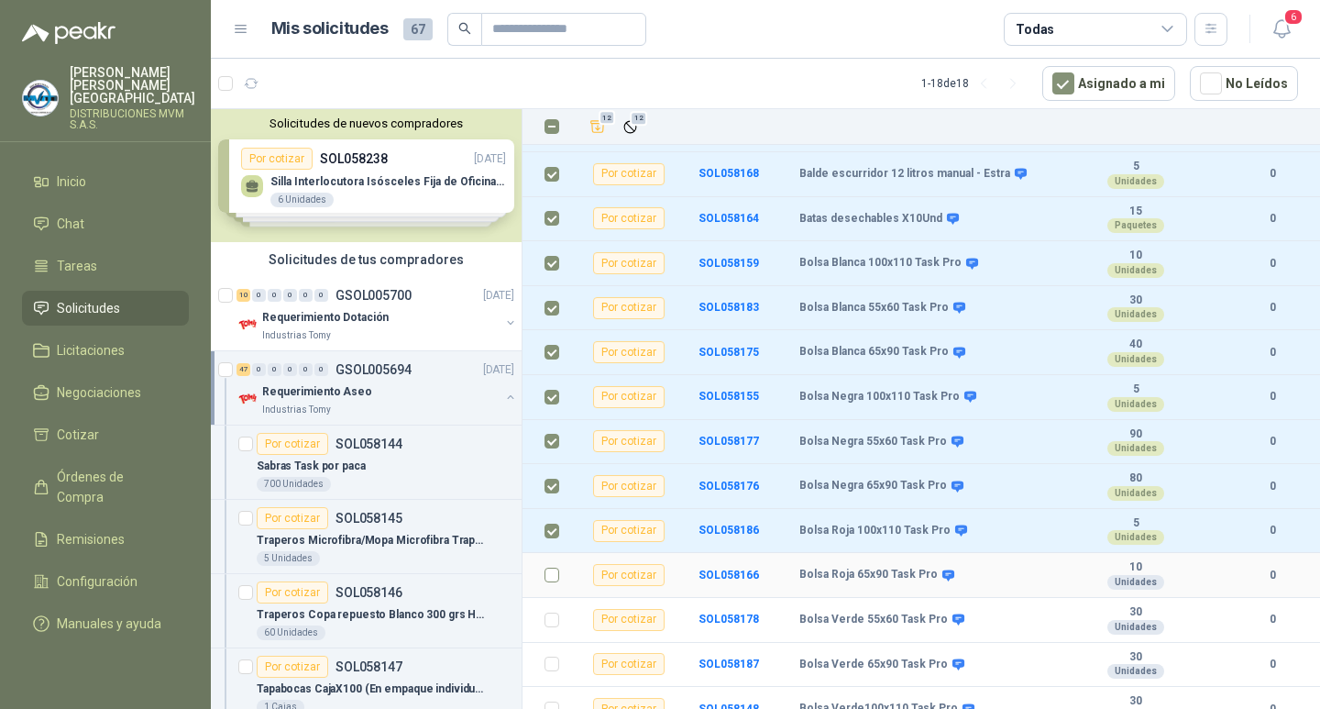
click at [555, 581] on td at bounding box center [547, 575] width 48 height 45
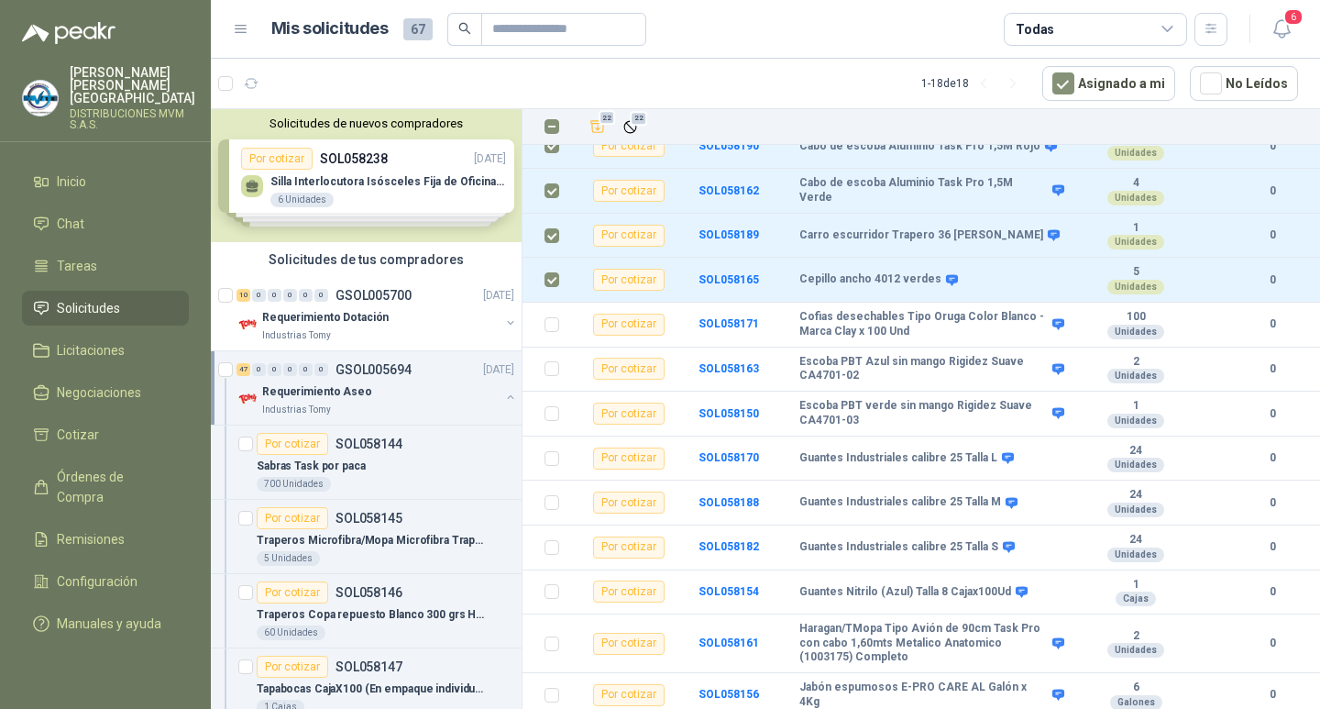
scroll to position [1096, 0]
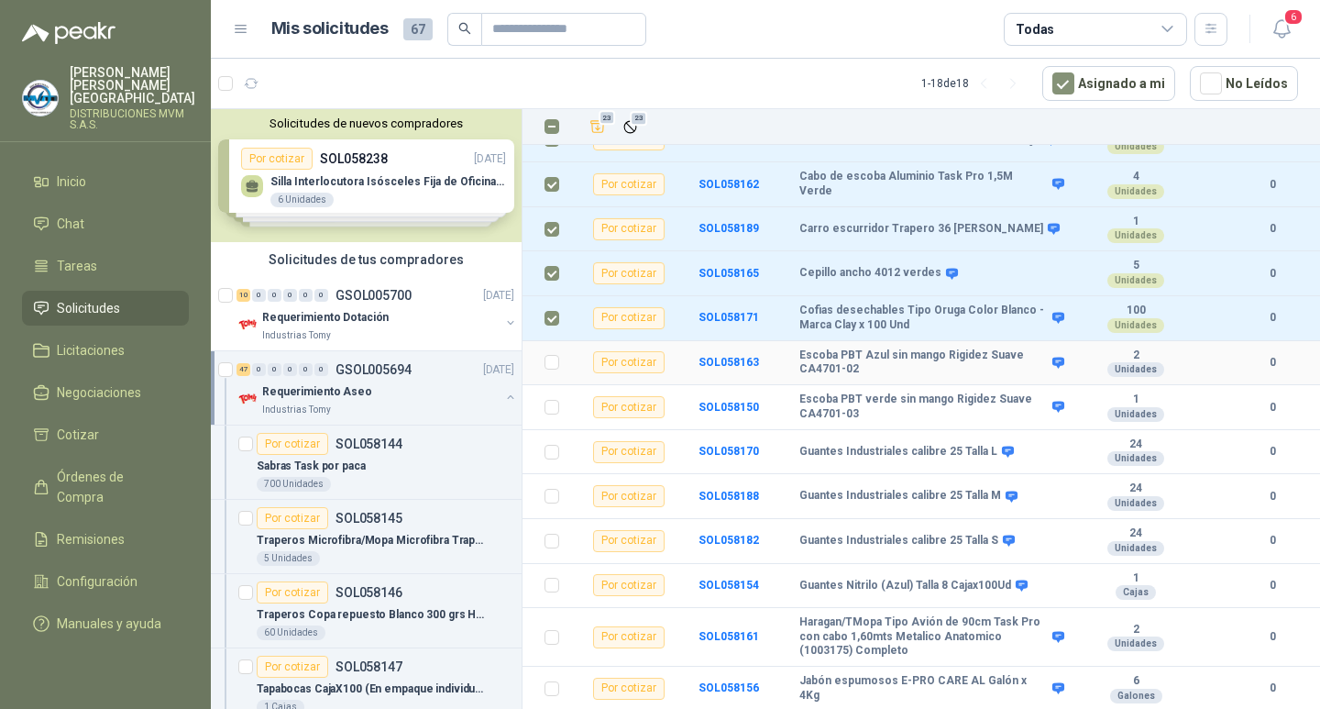
click at [558, 361] on td at bounding box center [547, 363] width 48 height 45
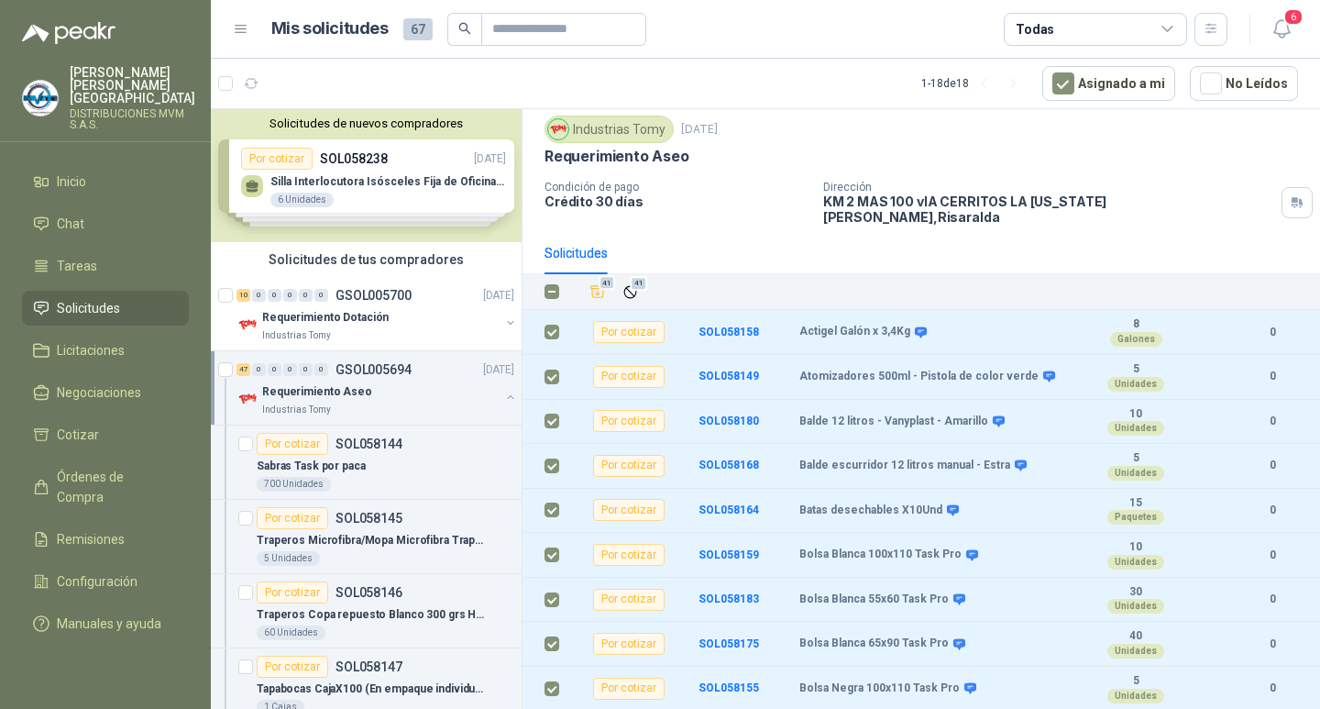
scroll to position [0, 0]
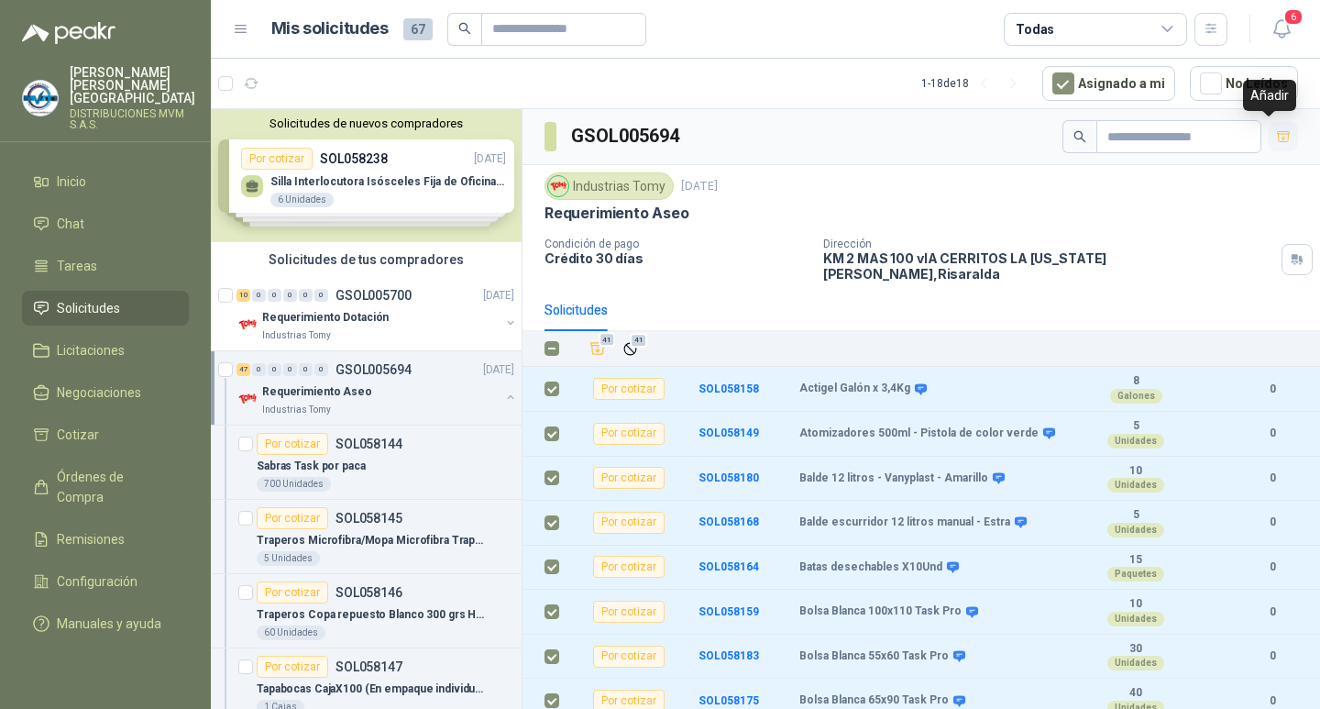
click at [1276, 140] on icon "button" at bounding box center [1284, 137] width 16 height 16
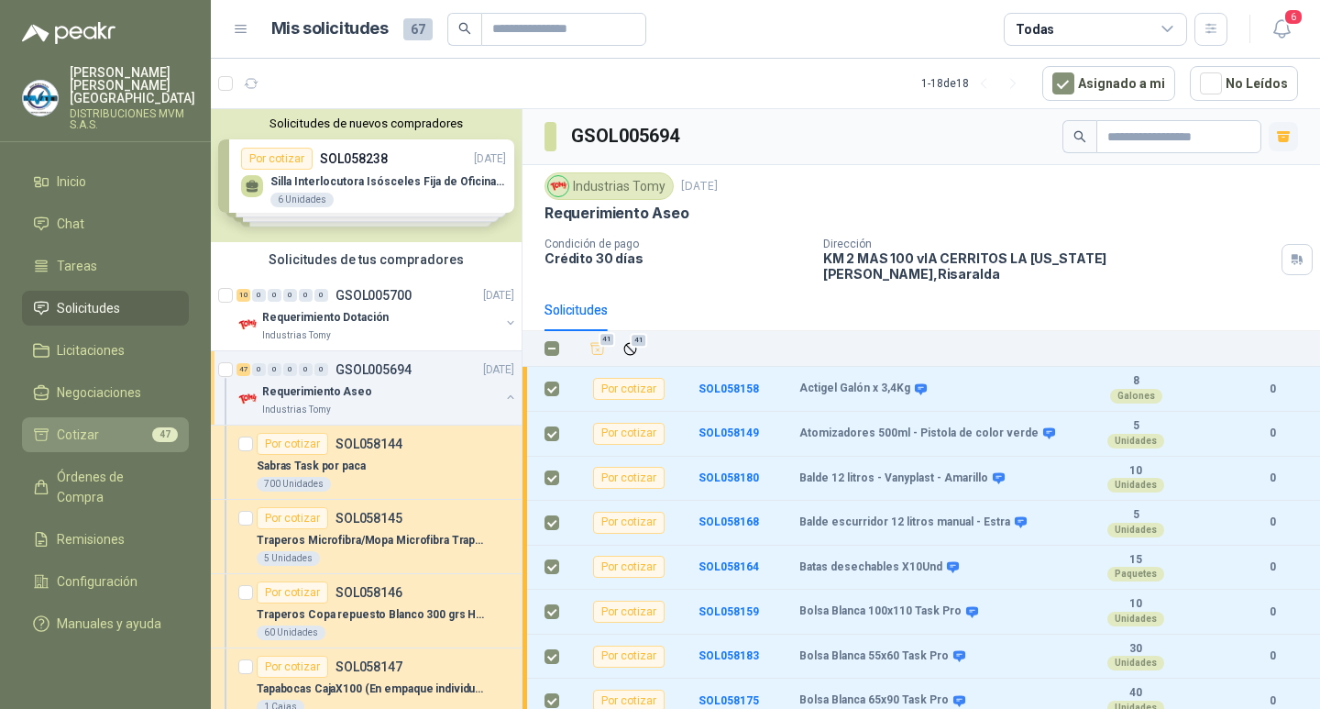
click at [82, 424] on span "Cotizar" at bounding box center [78, 434] width 42 height 20
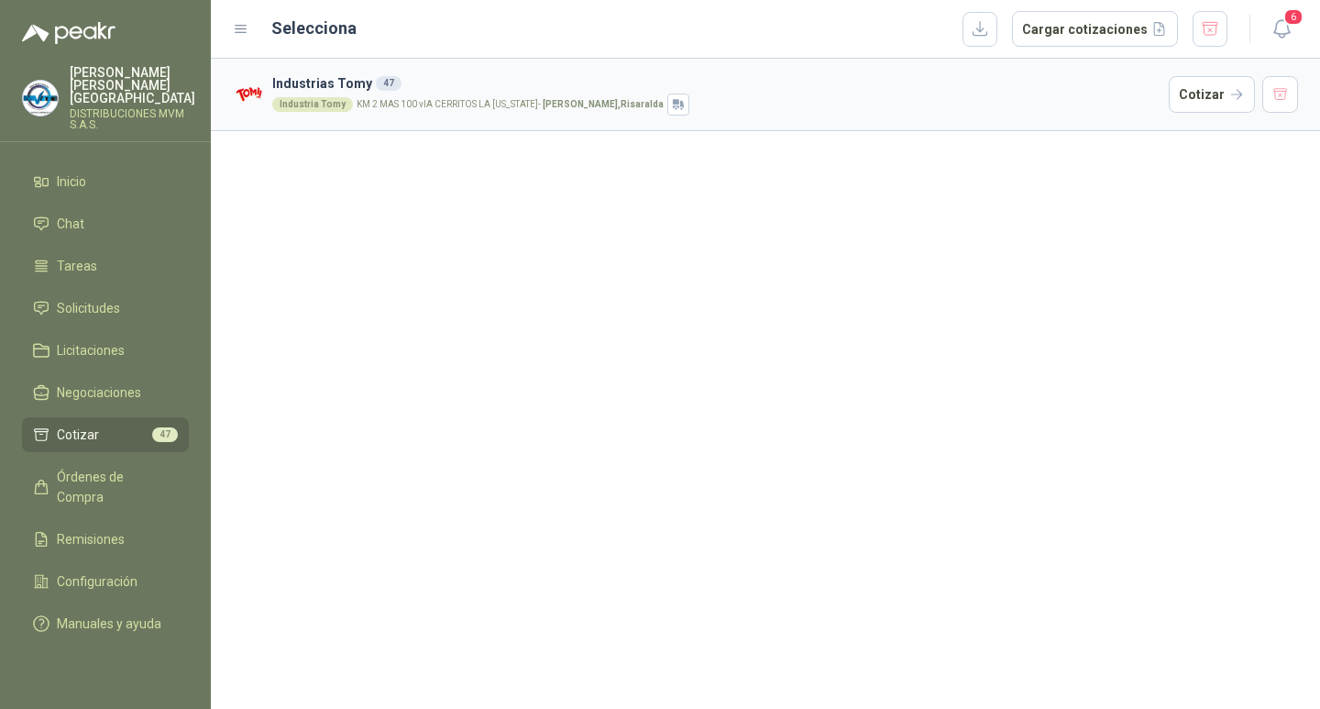
click at [84, 424] on span "Cotizar" at bounding box center [78, 434] width 42 height 20
click at [161, 427] on span "47" at bounding box center [165, 434] width 26 height 15
click at [1207, 92] on button "Cotizar" at bounding box center [1212, 94] width 86 height 37
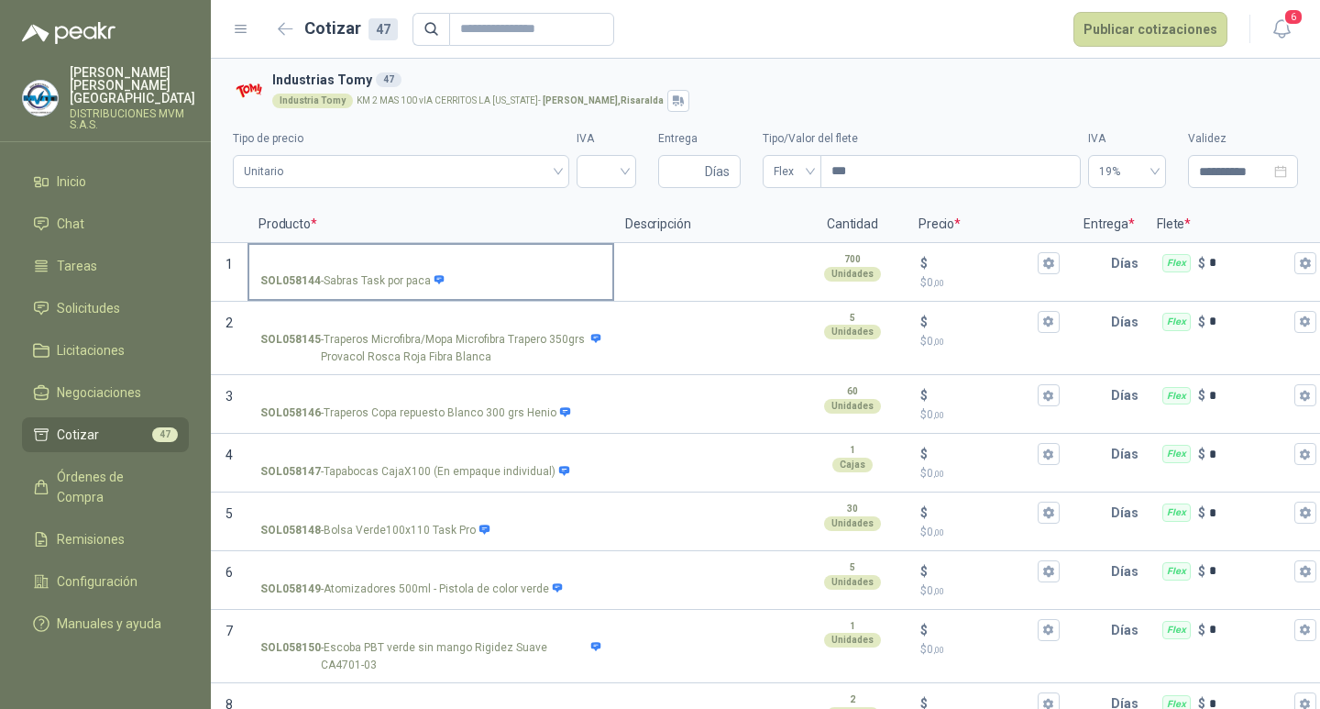
click at [314, 262] on input "SOL058144 - Sabras Task por paca" at bounding box center [430, 264] width 341 height 14
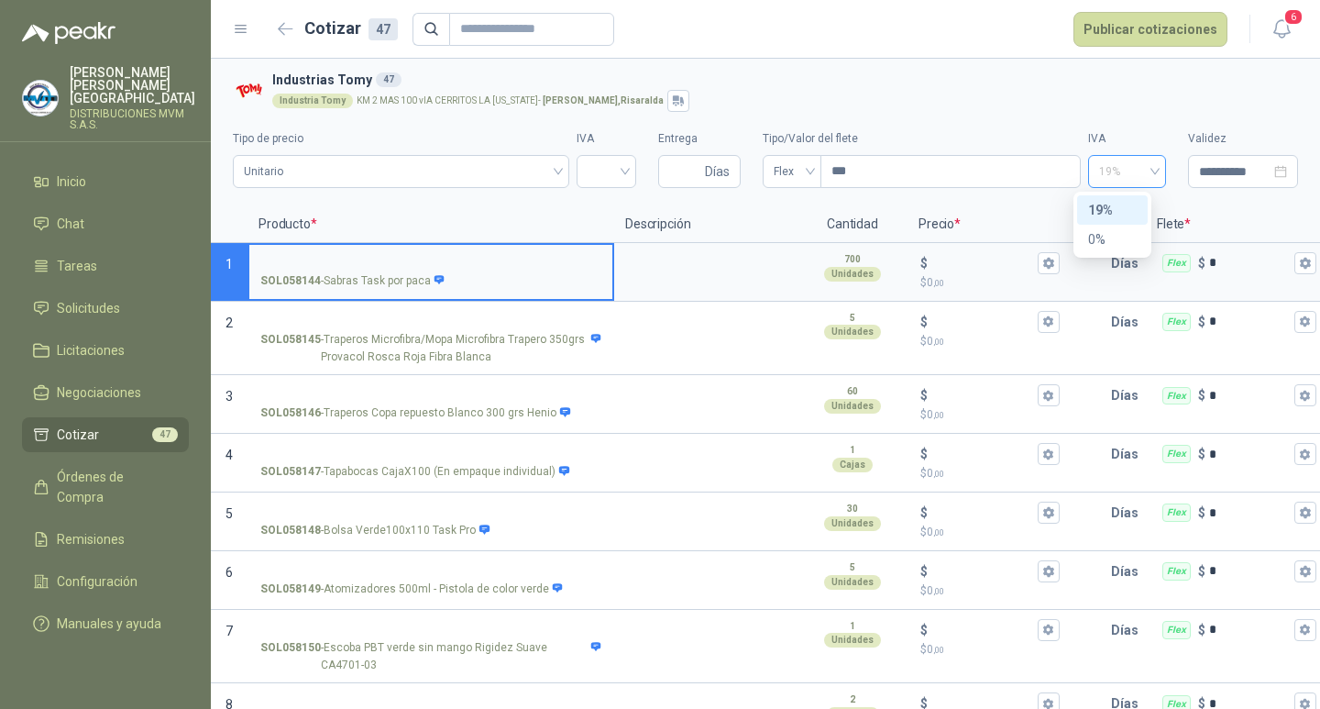
click at [1103, 171] on span "19%" at bounding box center [1127, 172] width 56 height 28
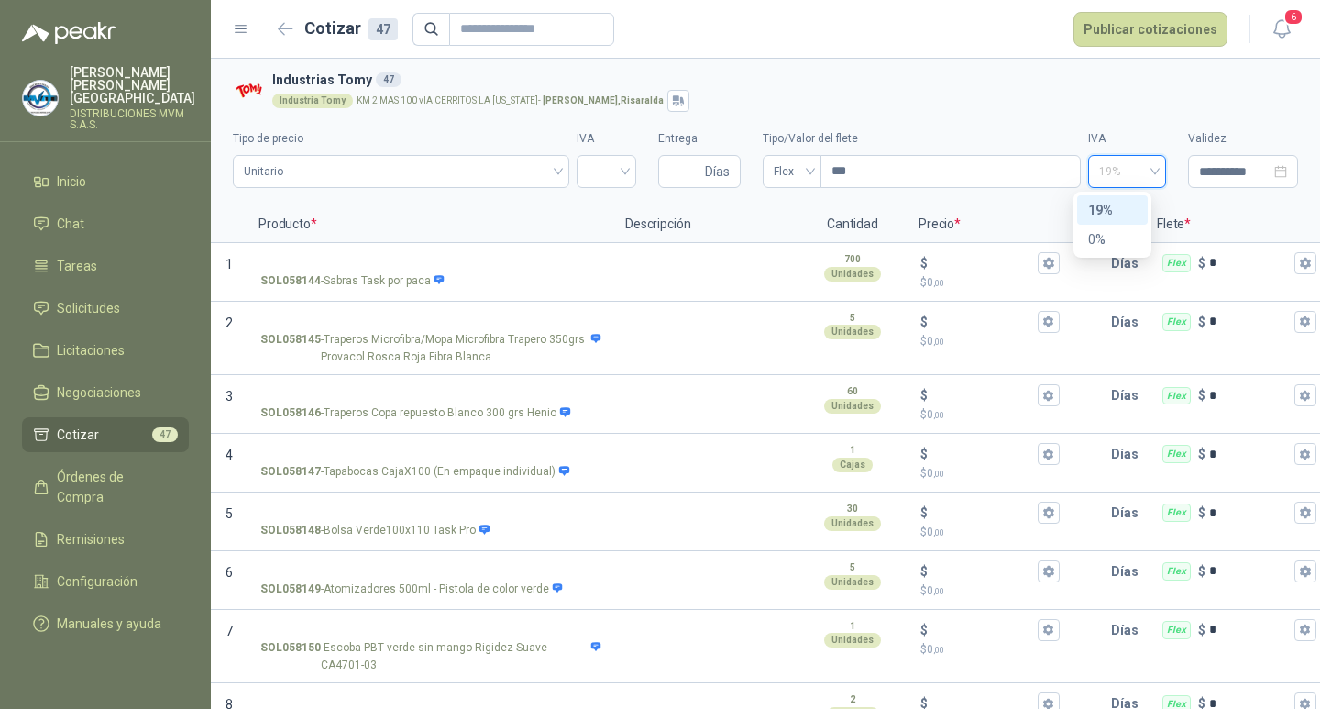
click at [1117, 205] on div "19%" at bounding box center [1112, 210] width 49 height 20
click at [690, 174] on input "Entrega" at bounding box center [685, 171] width 32 height 31
type input "**"
type input "*"
type input "**"
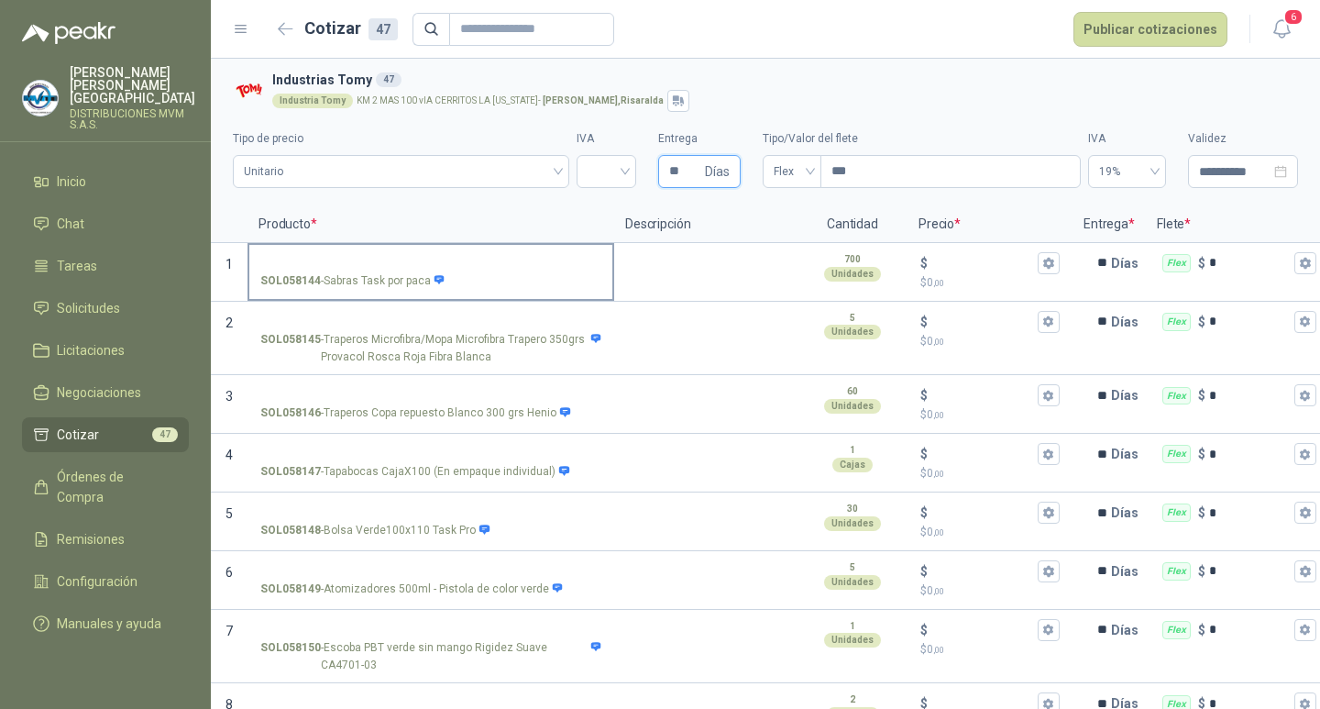
type input "**"
click at [341, 257] on input "SOL058144 - Sabras Task por paca" at bounding box center [430, 264] width 341 height 14
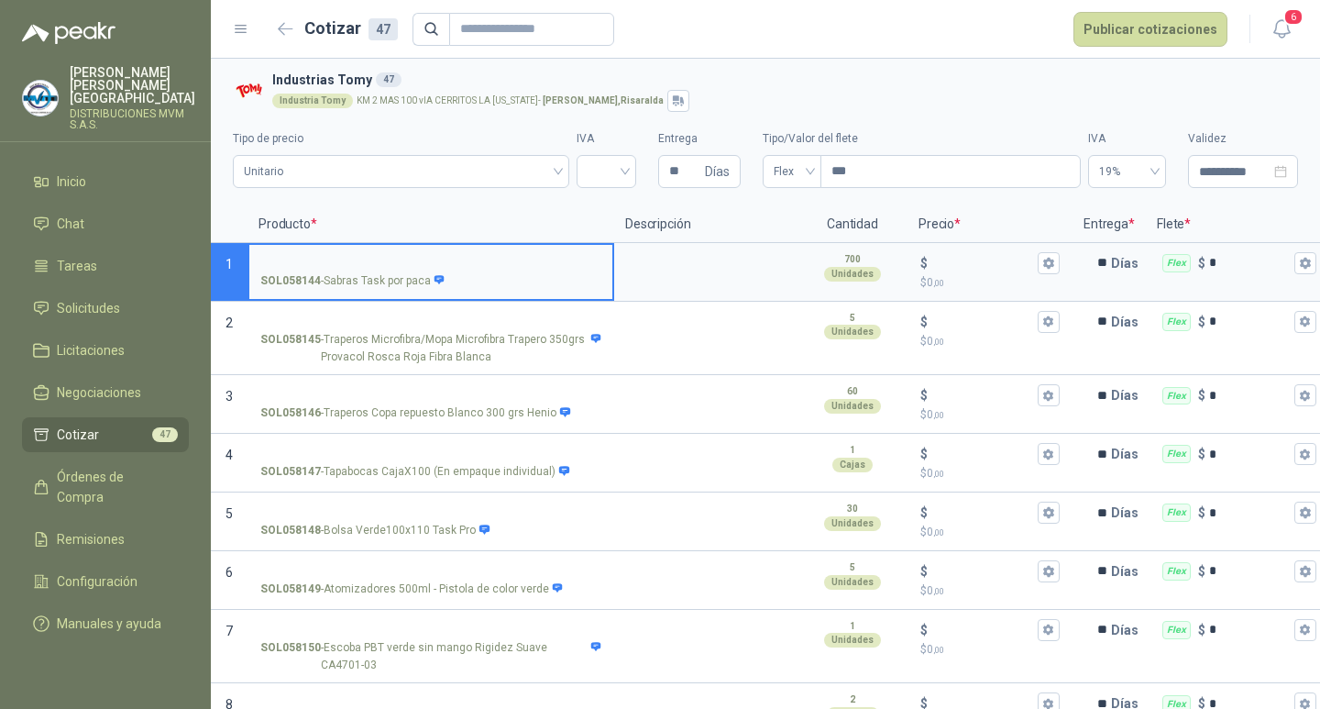
click at [166, 427] on span "47" at bounding box center [165, 434] width 26 height 15
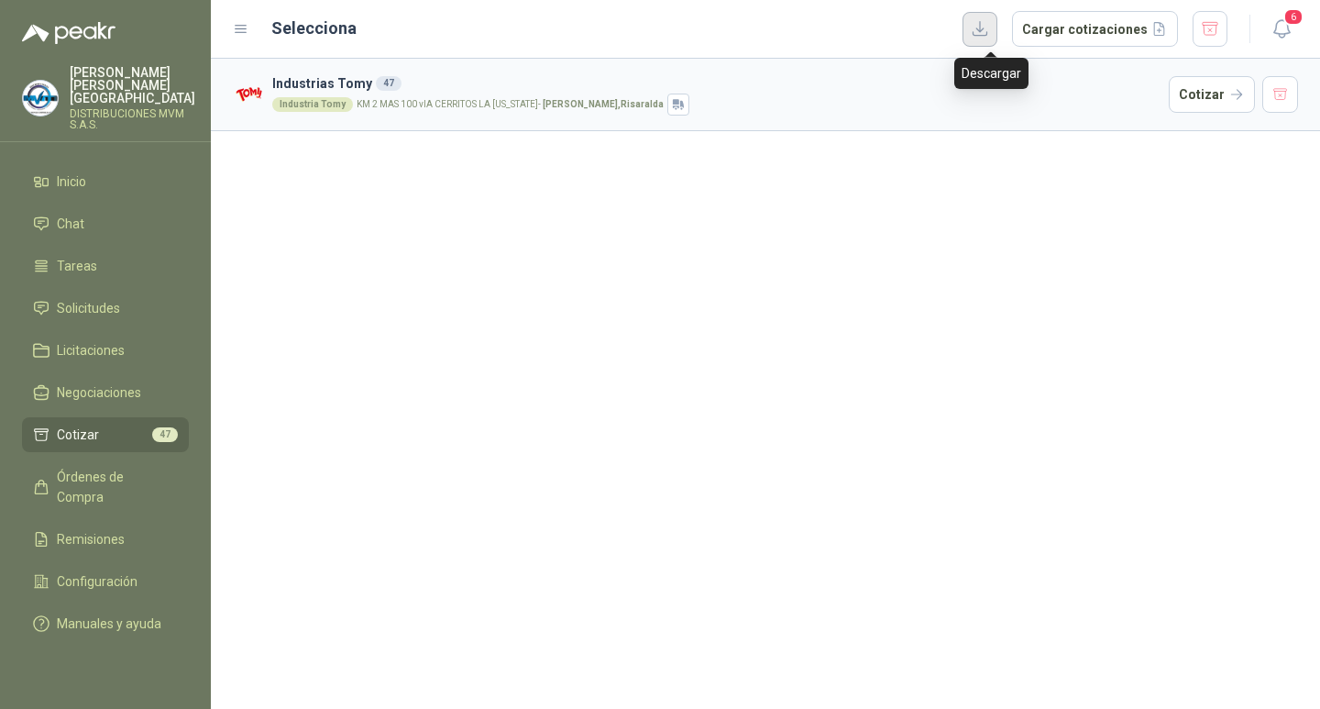
click at [992, 34] on button "button" at bounding box center [980, 29] width 35 height 35
